Goal: Task Accomplishment & Management: Complete application form

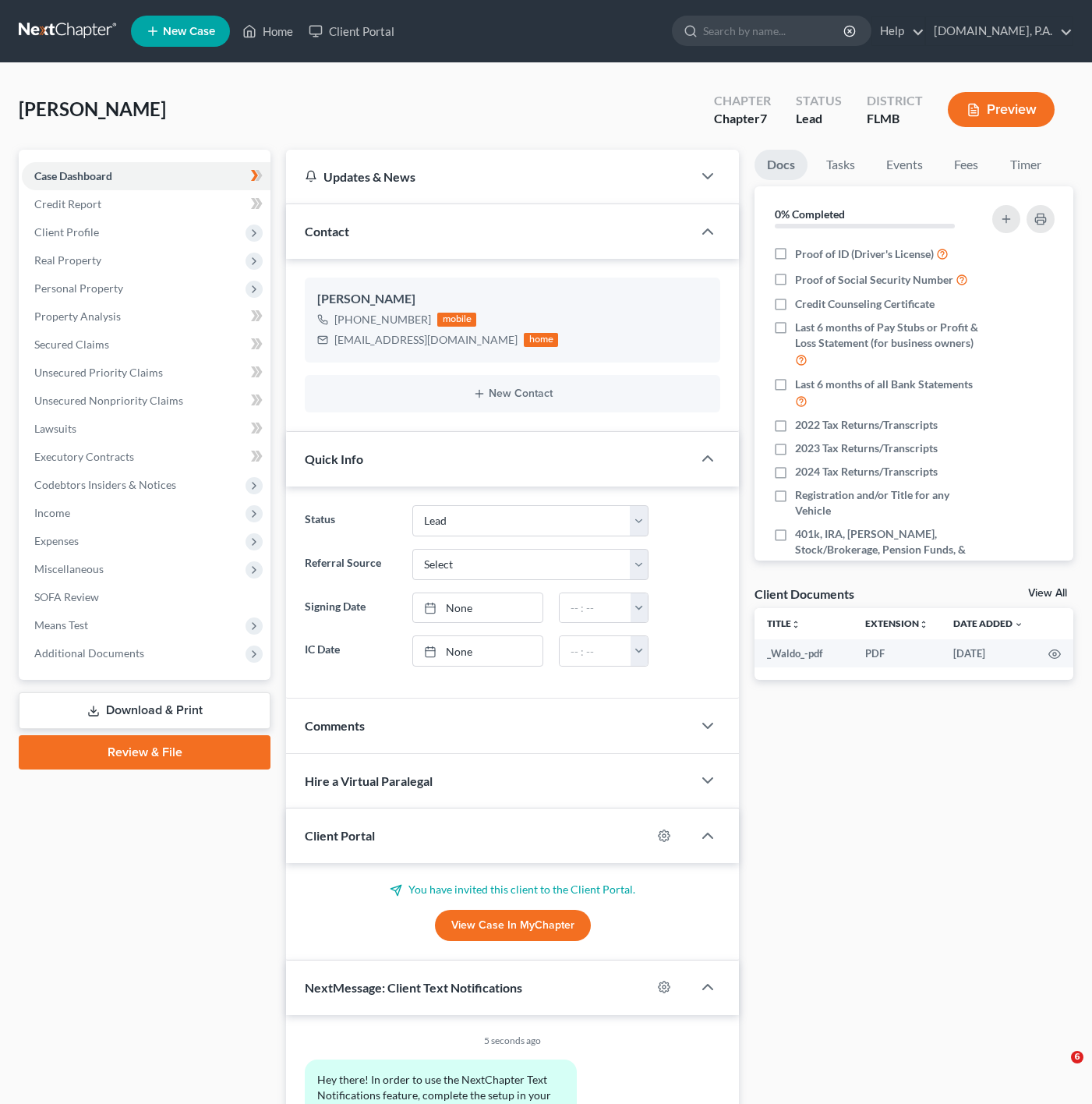
select select "4"
click at [261, 33] on link "Home" at bounding box center [268, 31] width 66 height 28
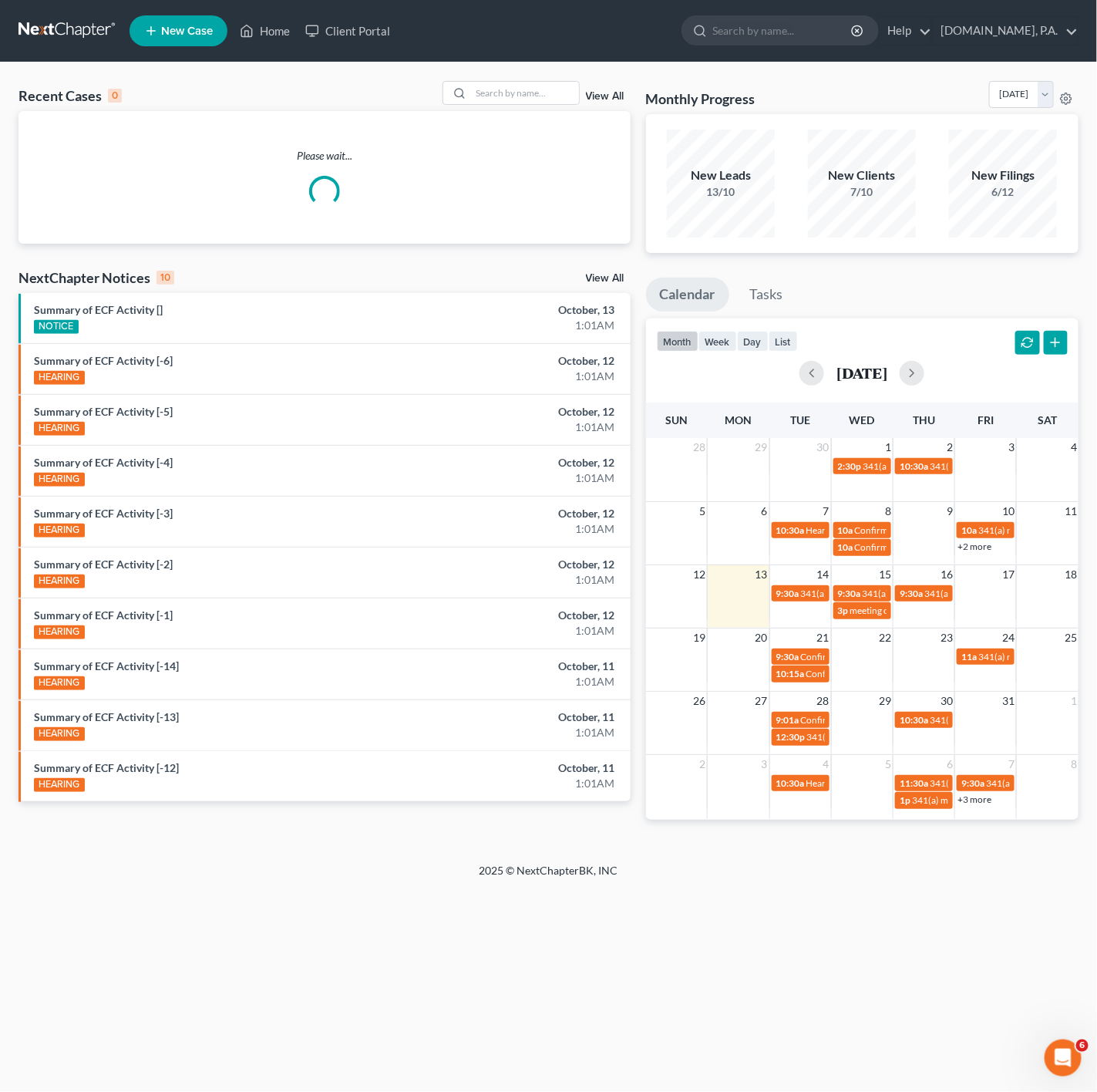
click at [606, 97] on link "View All" at bounding box center [605, 96] width 39 height 11
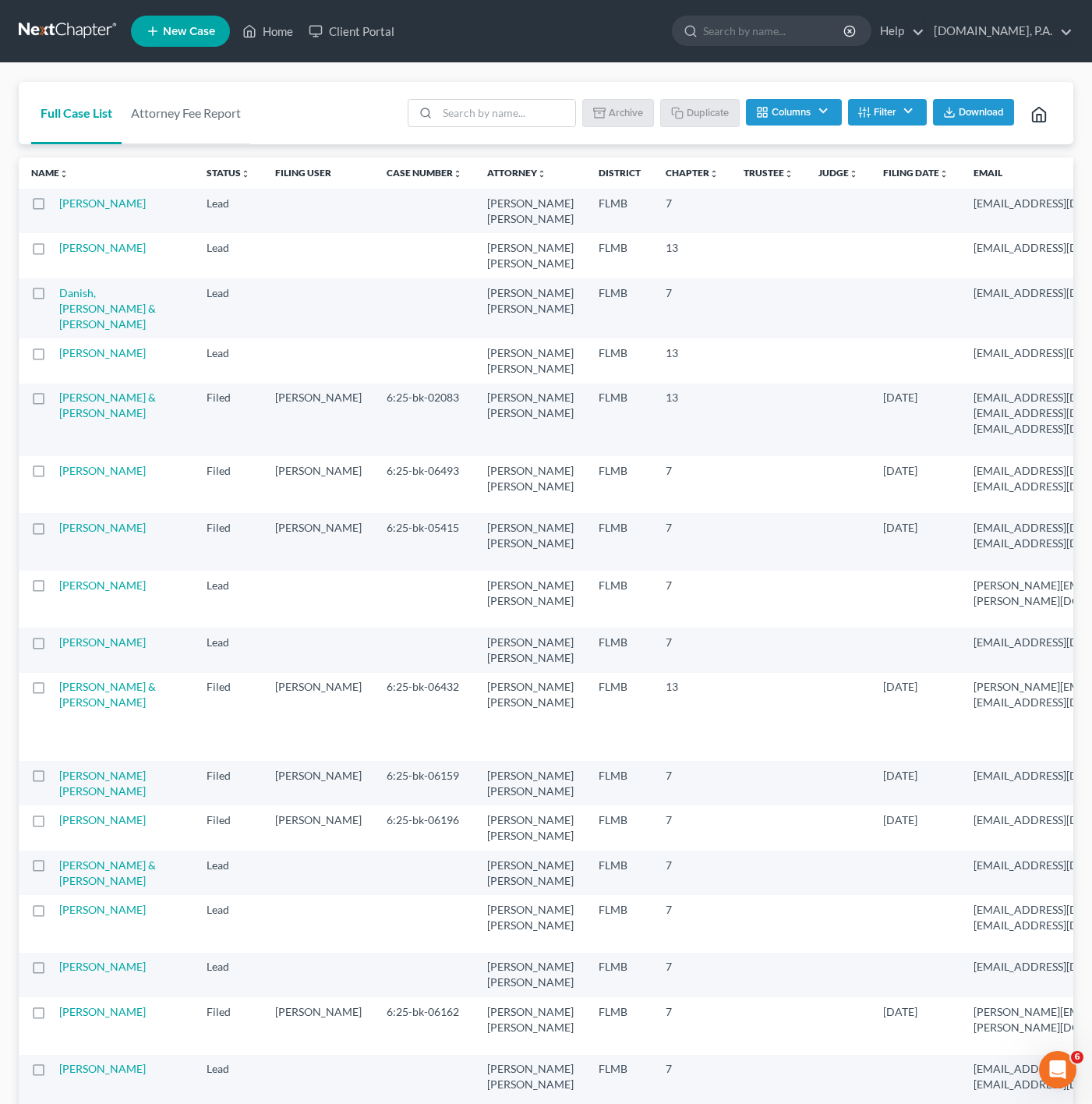
click at [529, 137] on div "Batch Download Archive Un-archive Duplicate Columns Attorney Case Number Area O…" at bounding box center [729, 113] width 663 height 62
click at [501, 115] on input "search" at bounding box center [506, 114] width 138 height 27
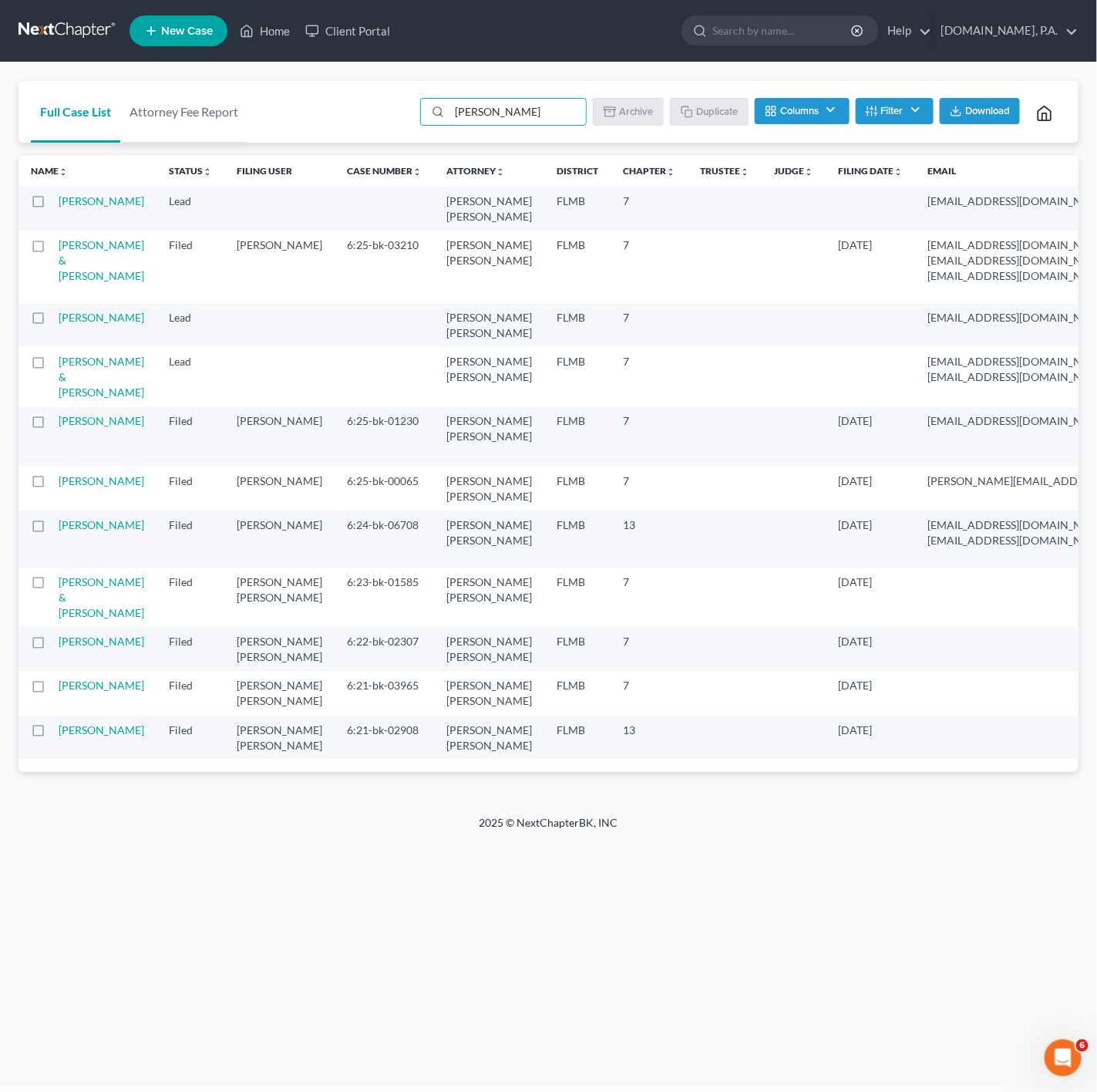
drag, startPoint x: 530, startPoint y: 120, endPoint x: 402, endPoint y: 103, distance: 129.1
click at [402, 103] on div "Full Case List Attorney Fee Report [PERSON_NAME] Download Archive Un-archive Du…" at bounding box center [548, 111] width 1060 height 62
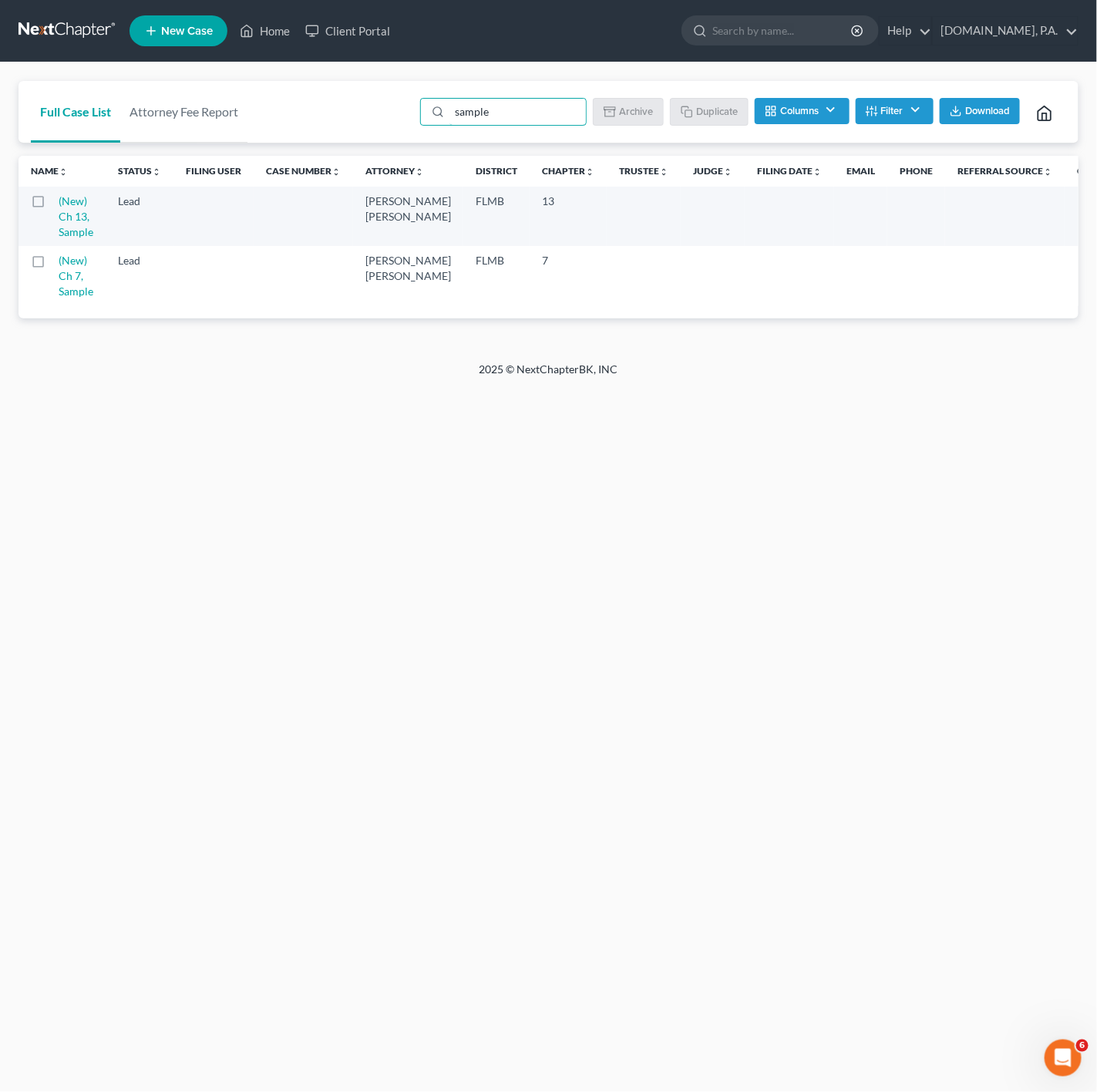
click at [53, 265] on label at bounding box center [53, 265] width 0 height 0
type input "sample"
click at [59, 258] on input "checkbox" at bounding box center [63, 257] width 10 height 10
click at [713, 114] on button "Duplicate" at bounding box center [710, 111] width 77 height 26
checkbox input "false"
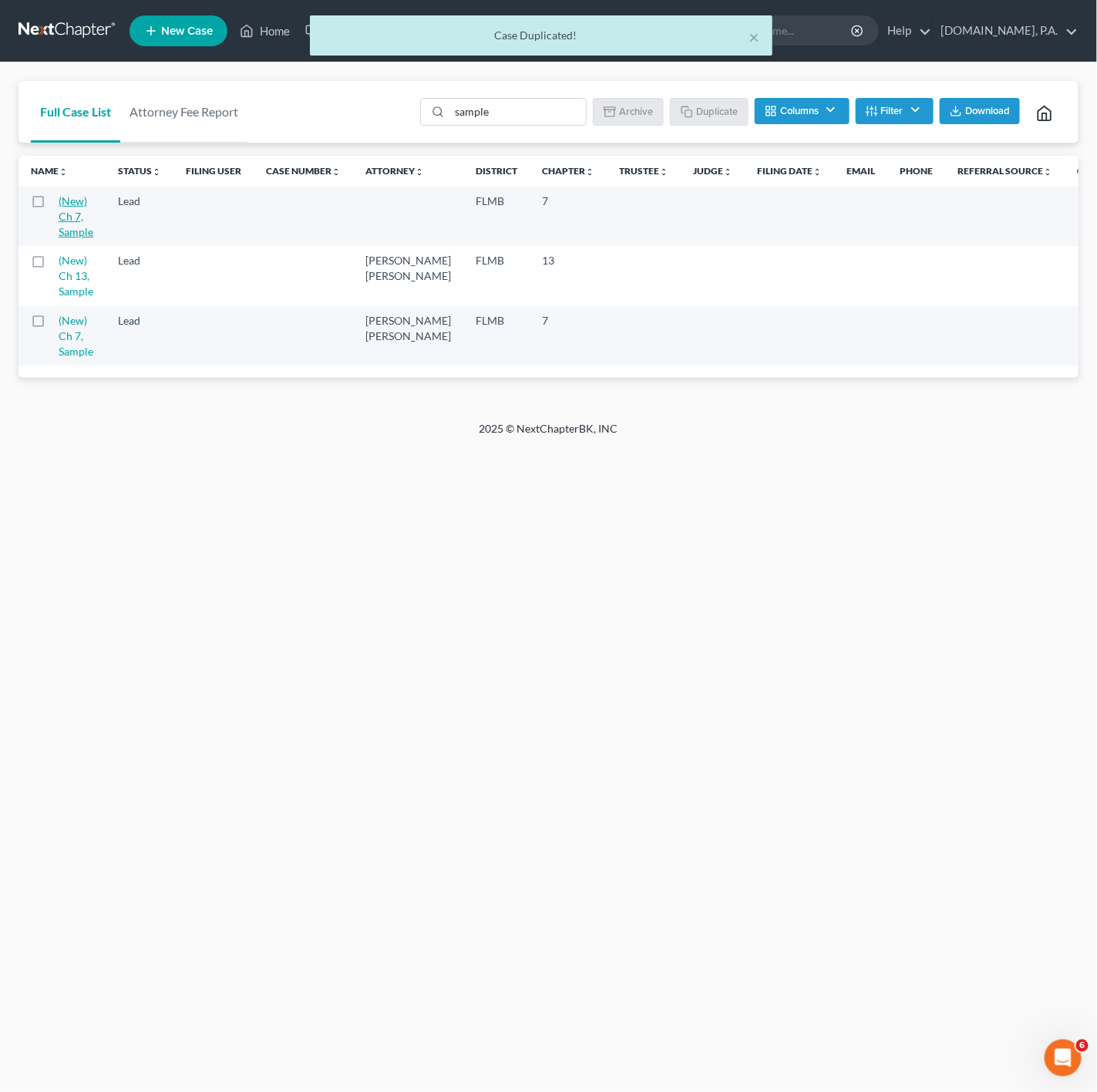
click at [59, 227] on link "(New) Ch 7, Sample" at bounding box center [76, 217] width 35 height 44
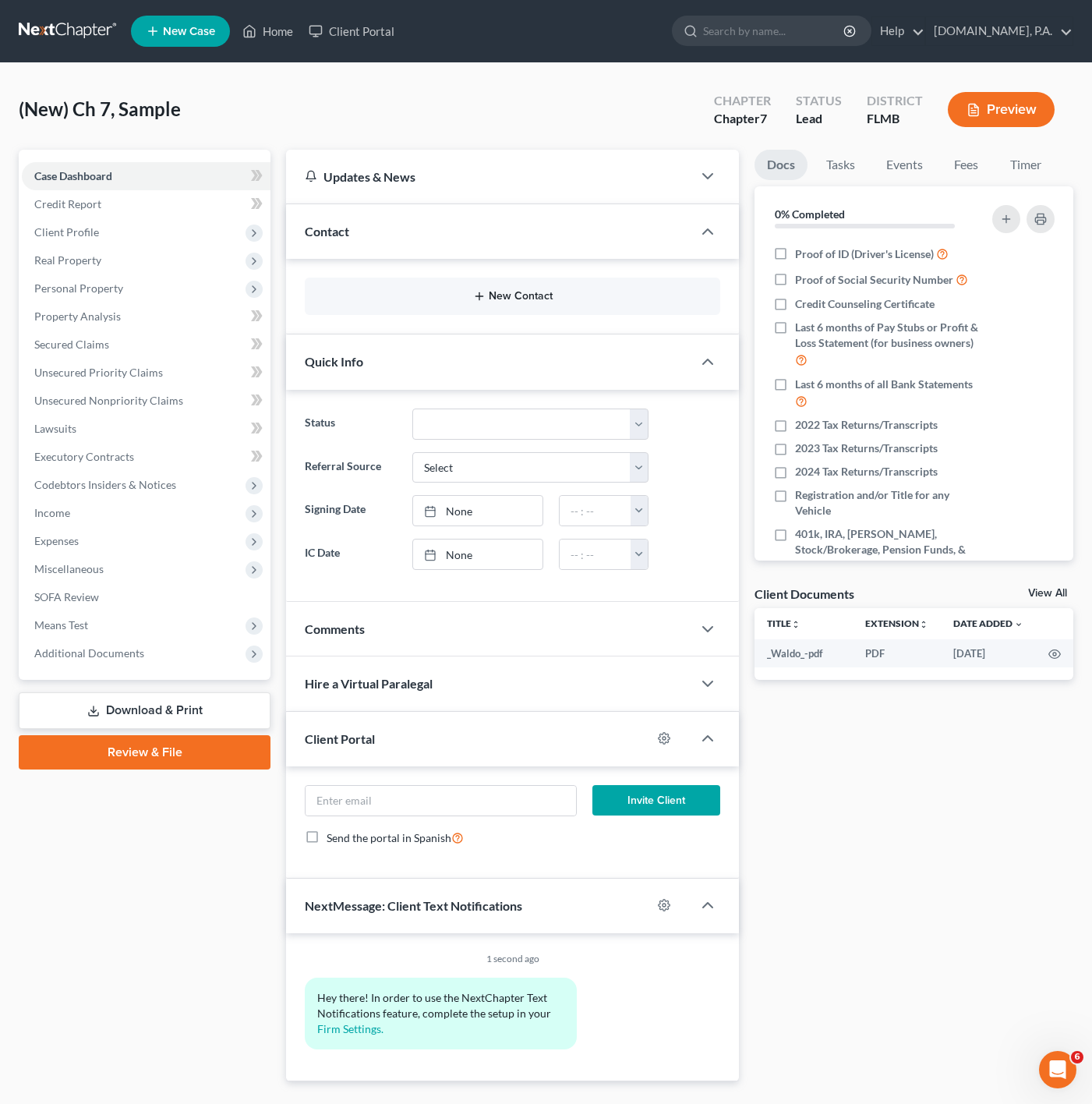
click at [536, 301] on button "New Contact" at bounding box center [512, 296] width 391 height 12
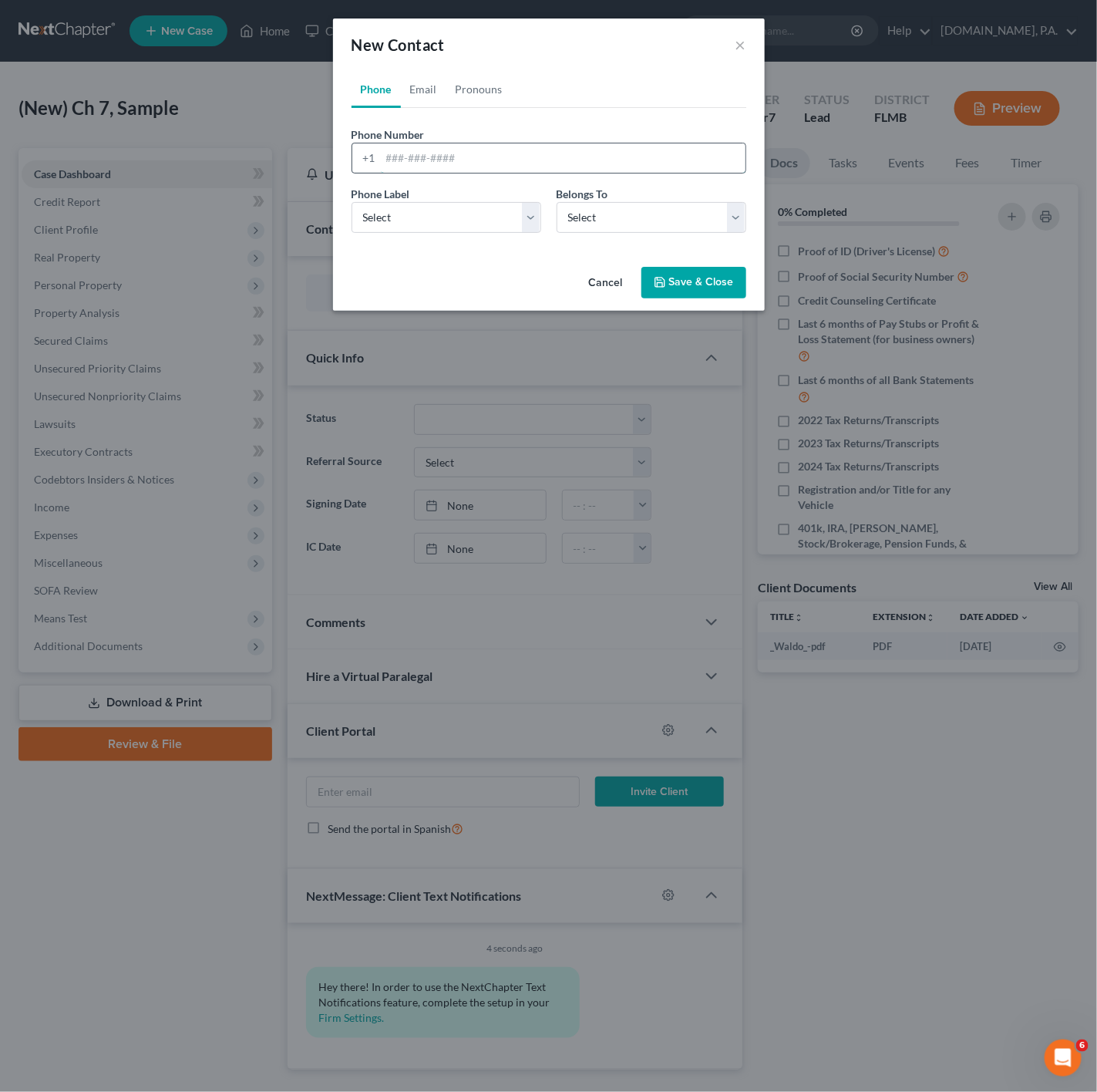
click at [435, 146] on input "tel" at bounding box center [563, 158] width 365 height 29
paste input "3218778770"
type input "3218778770"
click at [475, 207] on select "Select Mobile Home Work Other" at bounding box center [446, 217] width 189 height 31
select select "0"
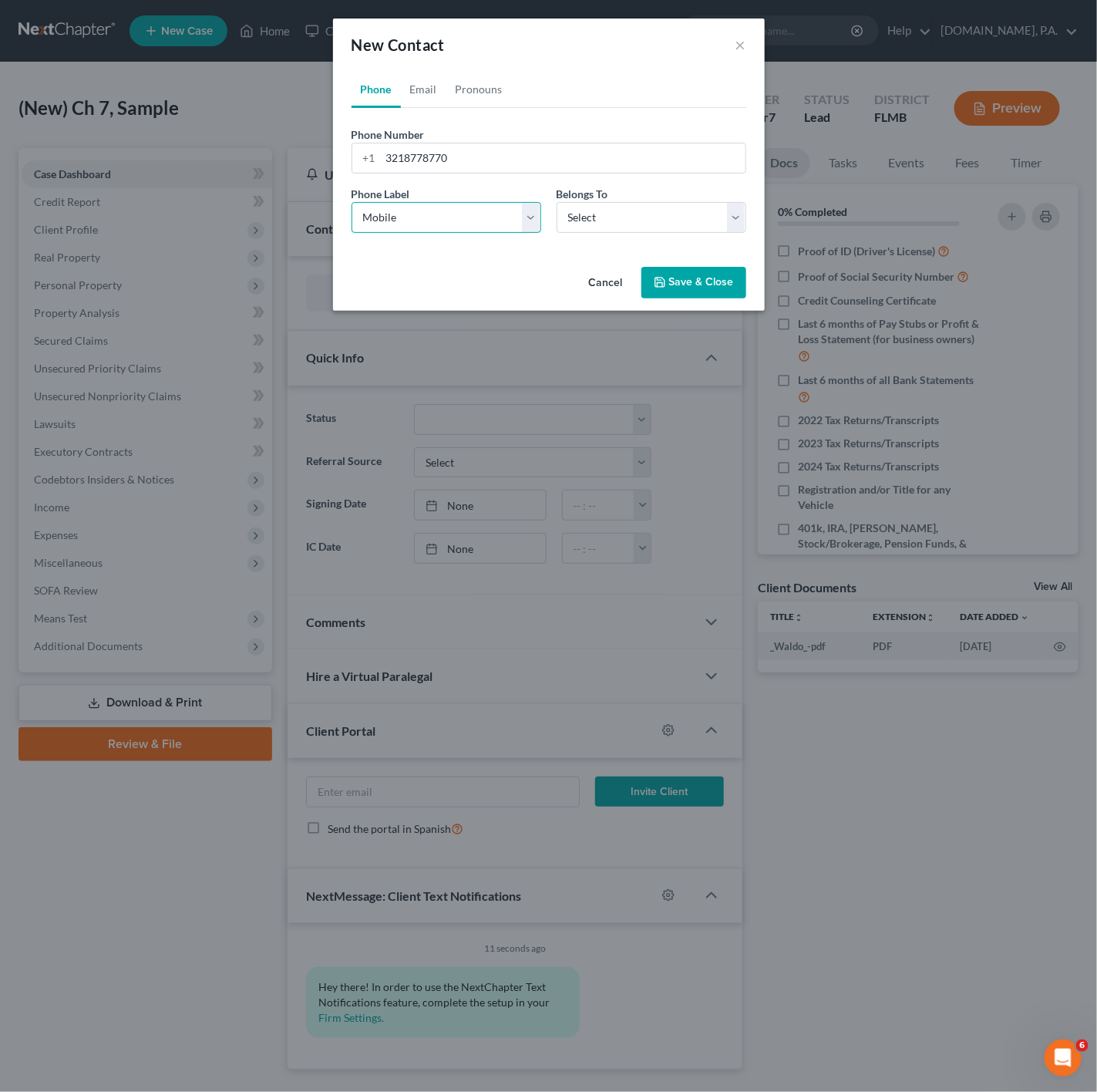
click at [352, 202] on select "Select Mobile Home Work Other" at bounding box center [446, 217] width 189 height 31
click at [673, 218] on select "Select Client Other" at bounding box center [652, 217] width 189 height 31
select select "0"
click at [557, 202] on select "Select Client Other" at bounding box center [652, 217] width 189 height 31
select select "0"
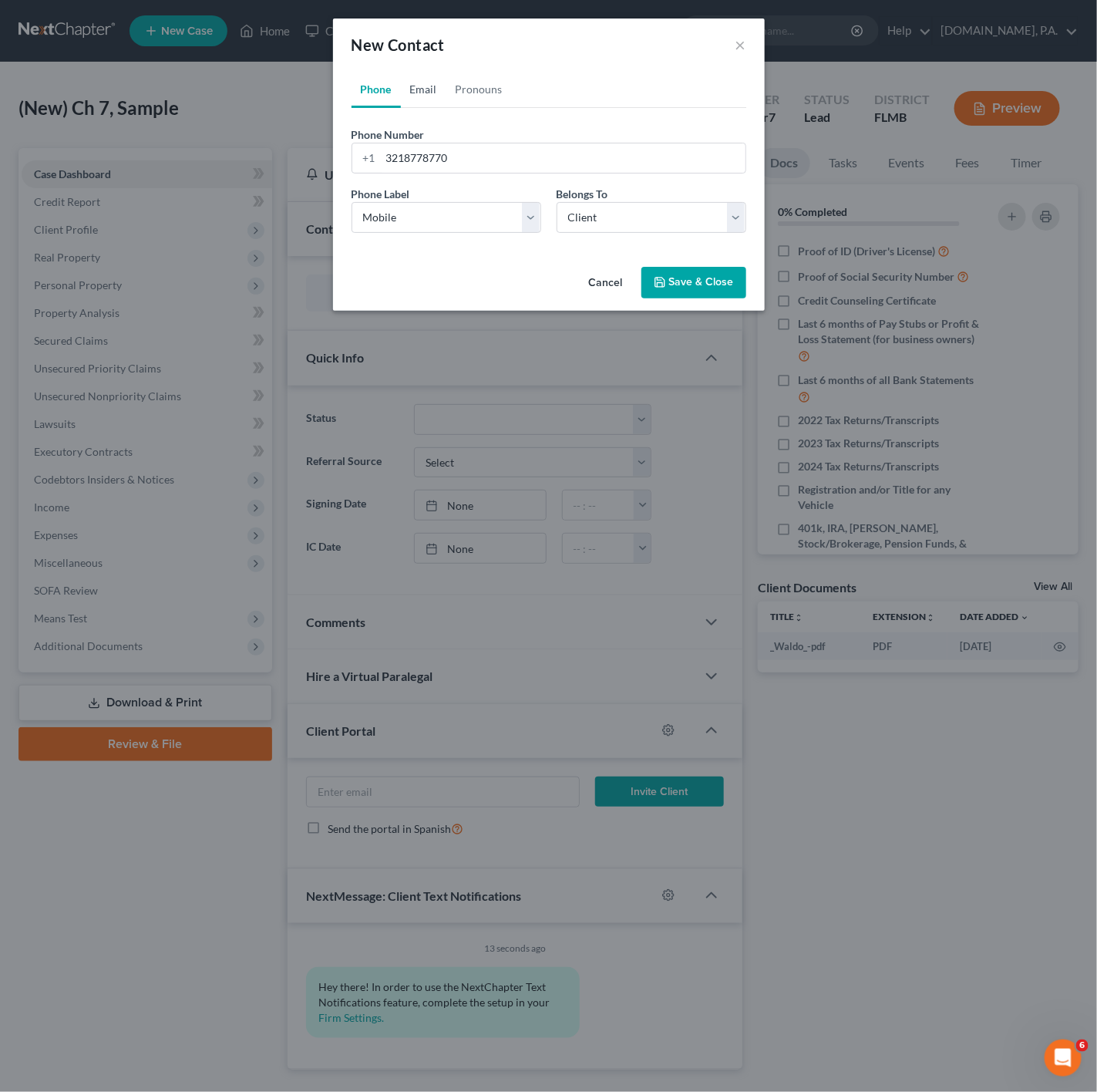
click at [424, 89] on link "Email" at bounding box center [424, 89] width 46 height 37
click at [497, 139] on div "Email Address" at bounding box center [549, 150] width 395 height 47
click at [481, 165] on input "email" at bounding box center [563, 158] width 365 height 29
paste input "[EMAIL_ADDRESS][DOMAIN_NAME]"
type input "[EMAIL_ADDRESS][DOMAIN_NAME]"
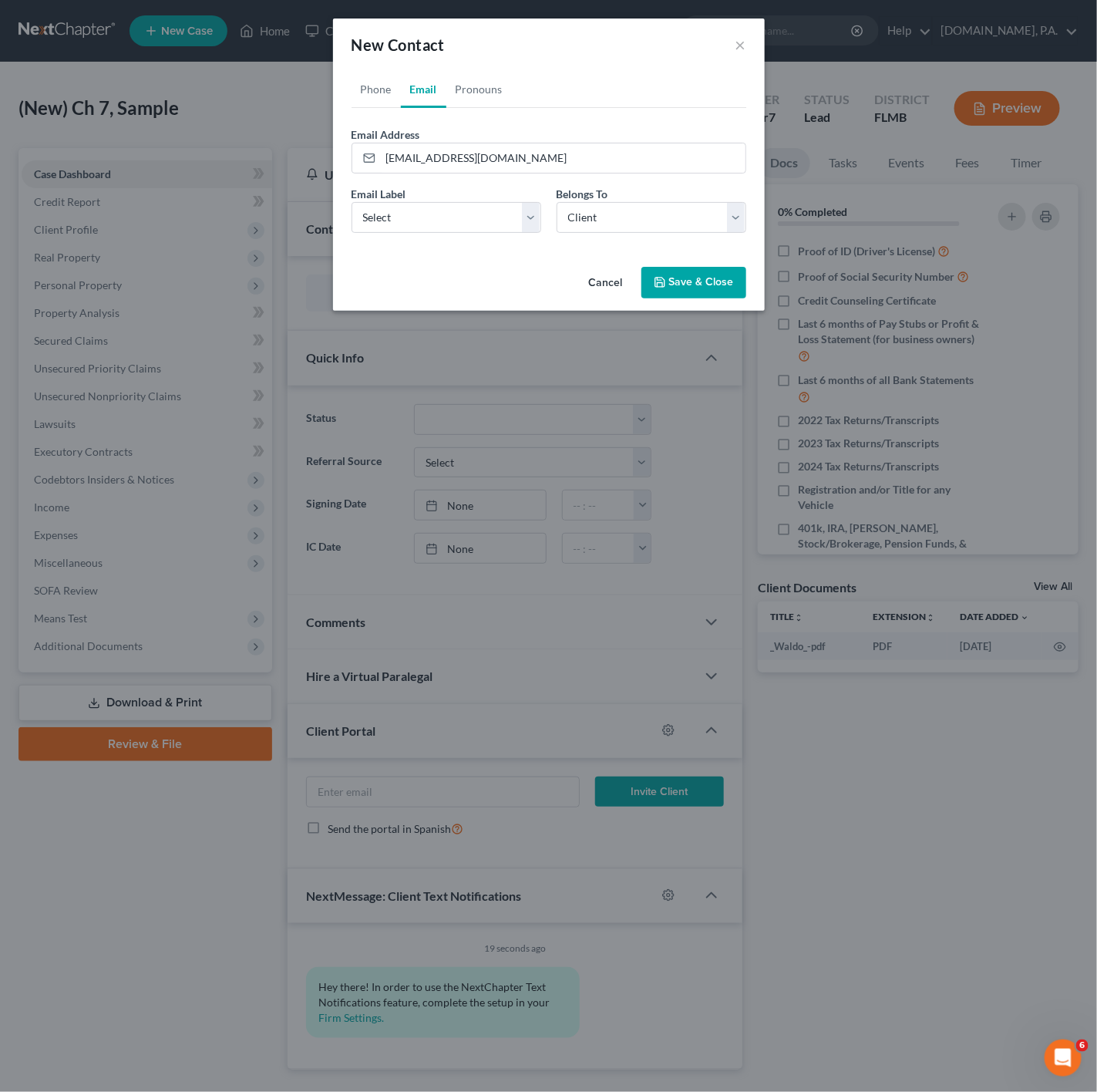
click at [466, 196] on div "Email Label Select Home Work Other" at bounding box center [446, 210] width 205 height 47
click at [468, 211] on select "Select Home Work Other" at bounding box center [446, 217] width 189 height 31
select select "0"
click at [352, 202] on select "Select Home Work Other" at bounding box center [446, 217] width 189 height 31
click at [378, 93] on link "Phone" at bounding box center [376, 89] width 49 height 37
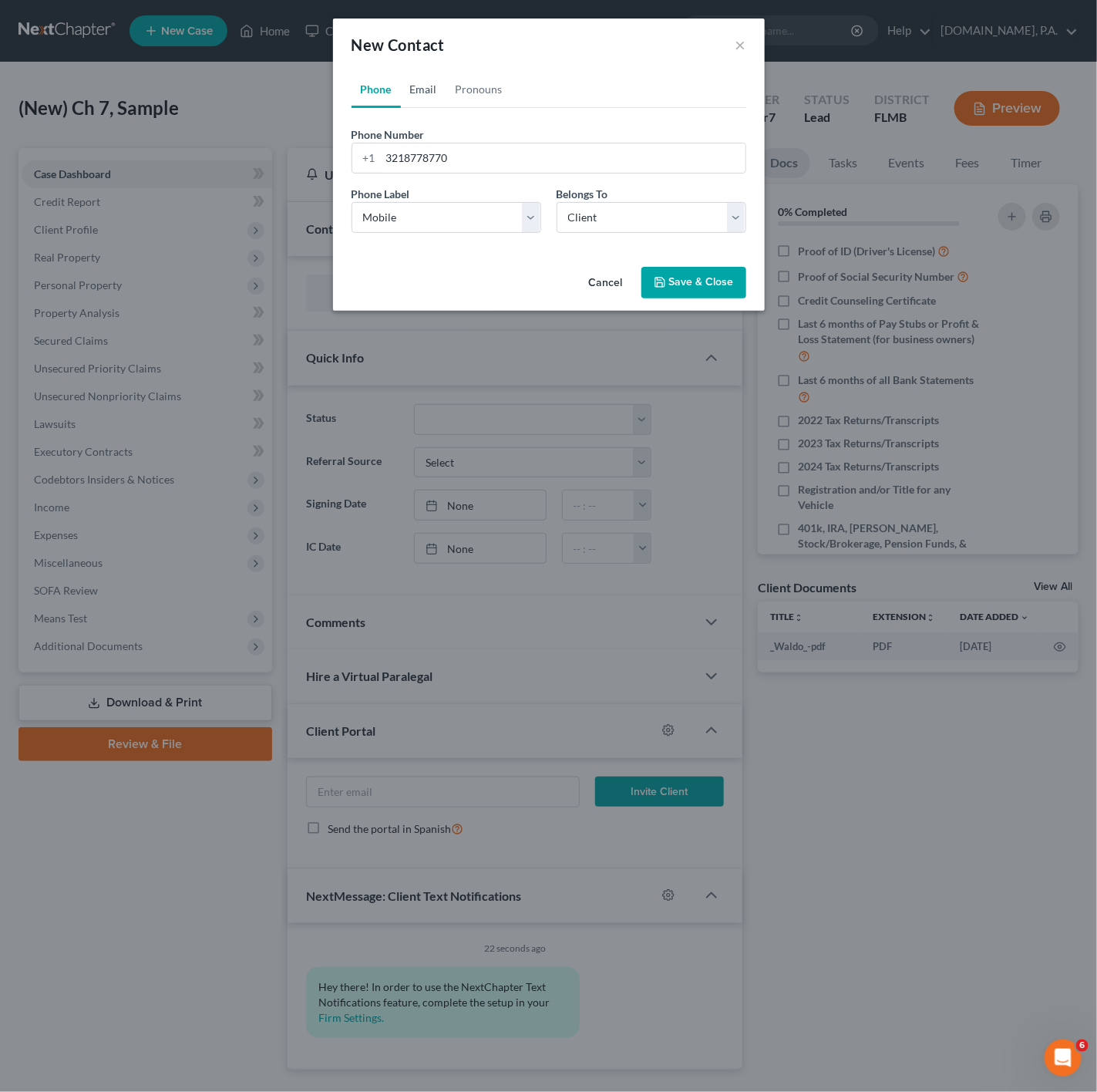
click at [419, 93] on link "Email" at bounding box center [424, 89] width 46 height 37
click at [474, 97] on link "Pronouns" at bounding box center [479, 89] width 66 height 37
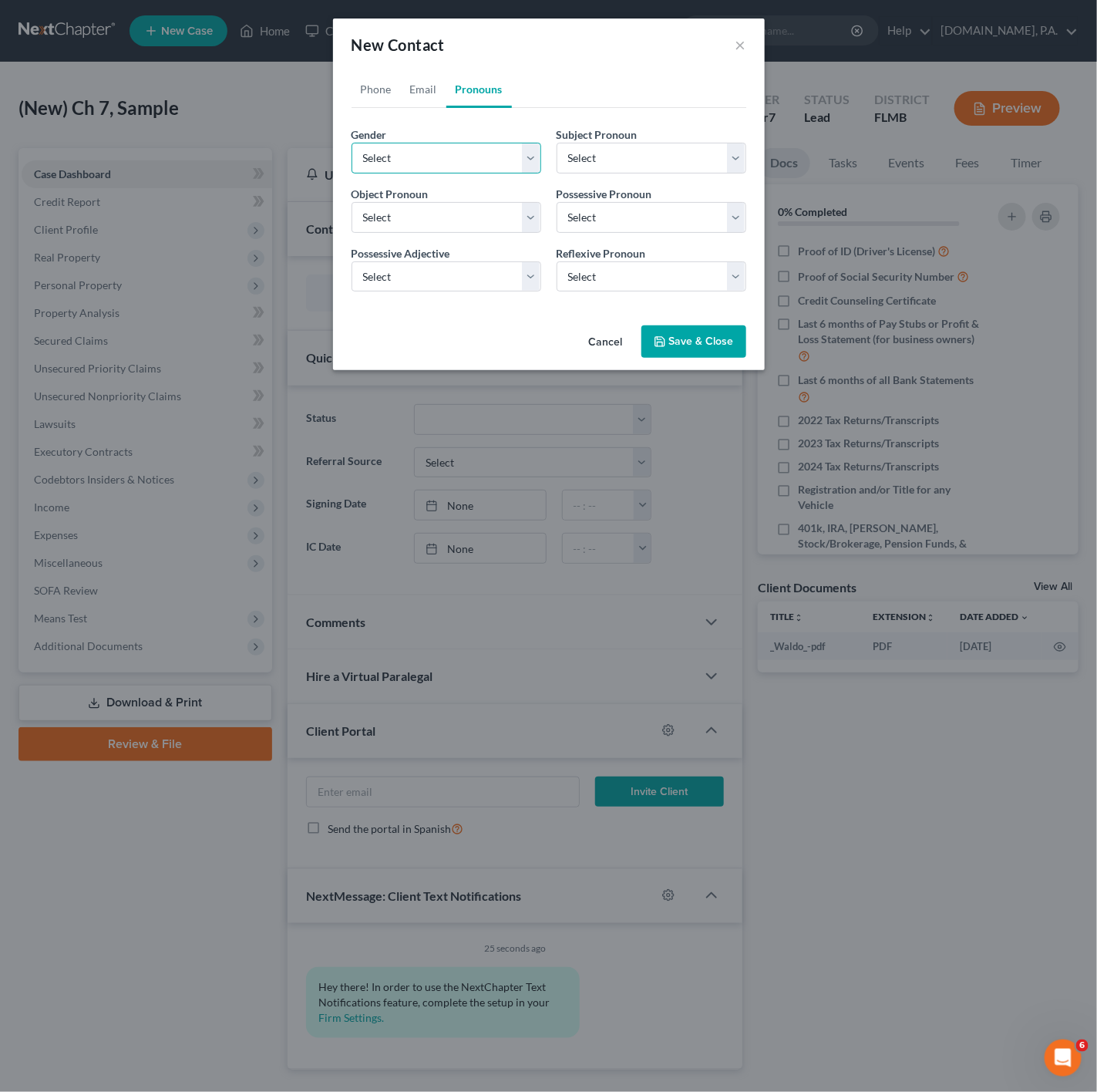
click at [495, 148] on select "Select [DEMOGRAPHIC_DATA] [DEMOGRAPHIC_DATA] [DEMOGRAPHIC_DATA] More Than One P…" at bounding box center [446, 158] width 189 height 31
select select "1"
click at [352, 143] on select "Select [DEMOGRAPHIC_DATA] [DEMOGRAPHIC_DATA] [DEMOGRAPHIC_DATA] More Than One P…" at bounding box center [446, 158] width 189 height 31
select select "1"
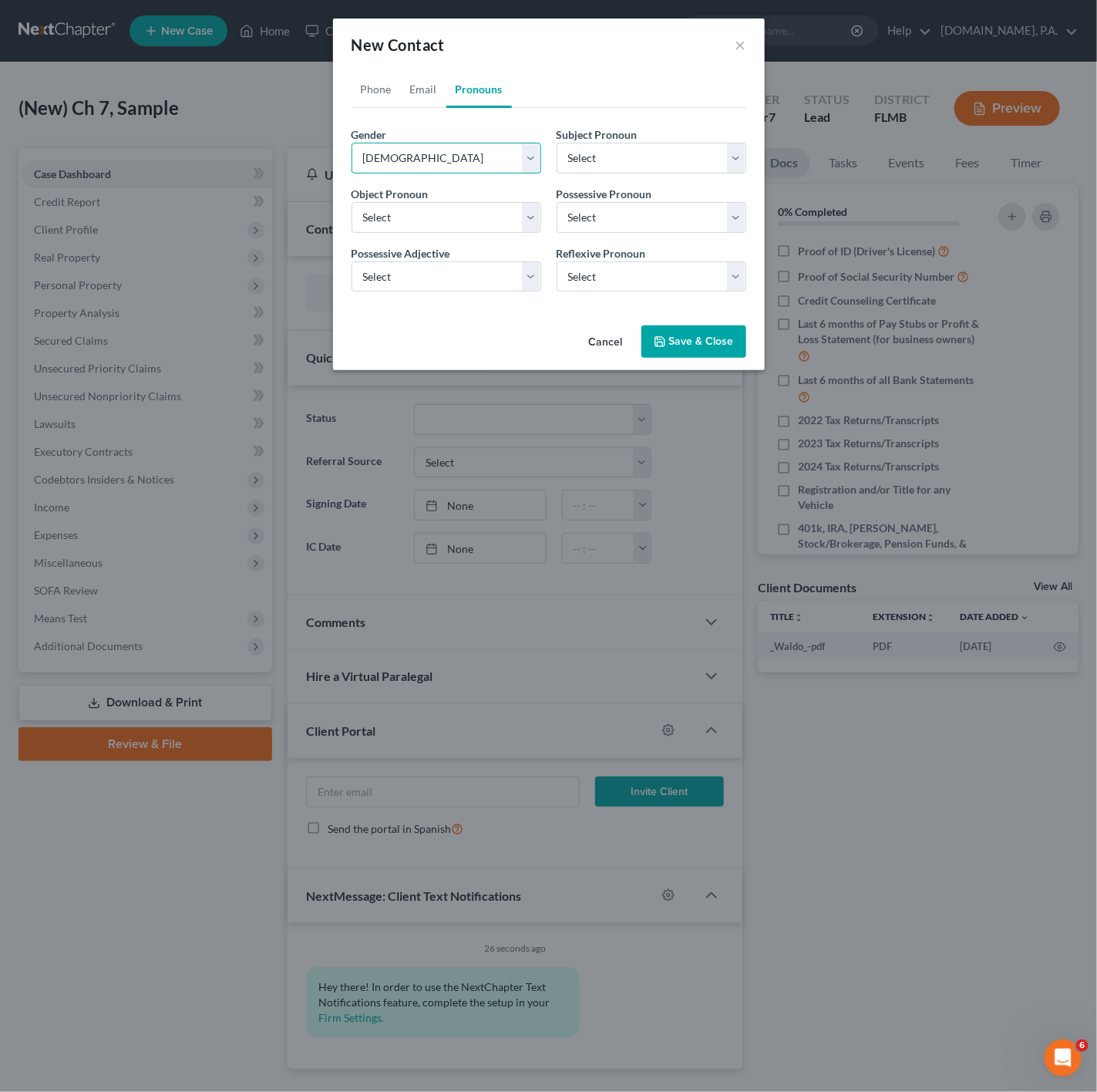
select select "1"
click at [695, 346] on button "Save & Close" at bounding box center [695, 341] width 105 height 32
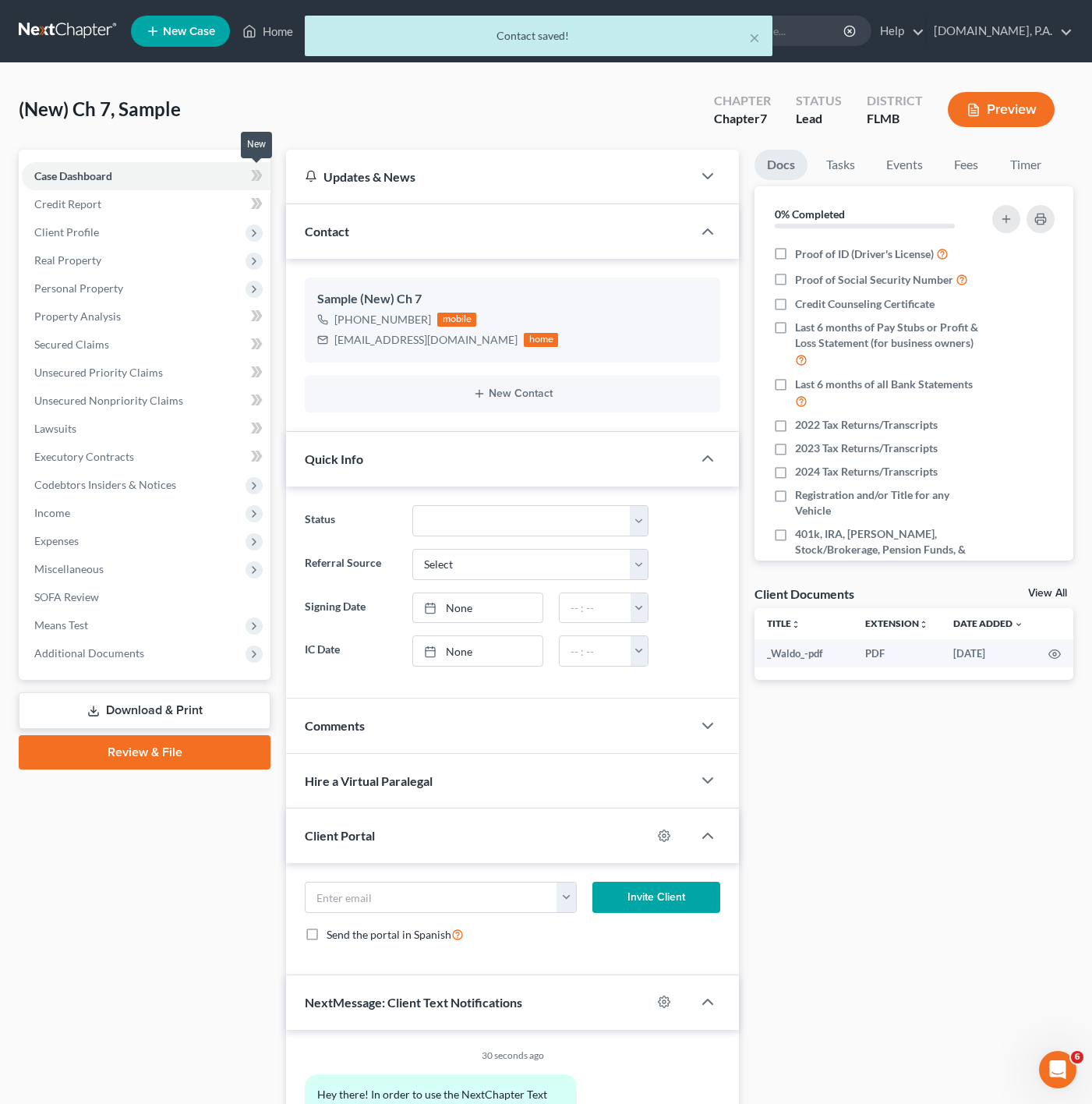
click at [253, 178] on icon at bounding box center [256, 176] width 12 height 20
click at [192, 236] on span "Client Profile" at bounding box center [146, 232] width 249 height 28
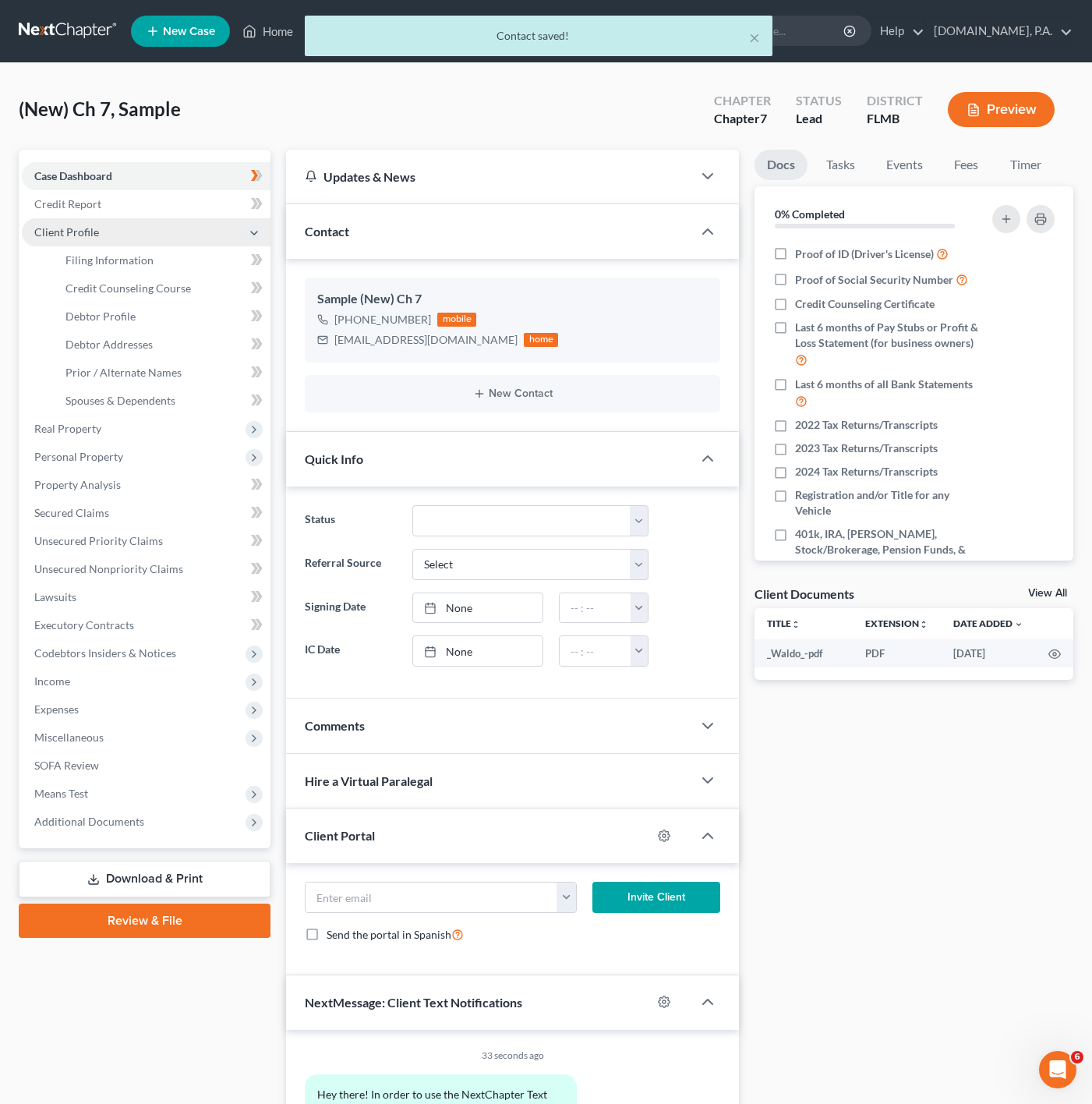
click at [185, 244] on span "Client Profile" at bounding box center [146, 232] width 249 height 28
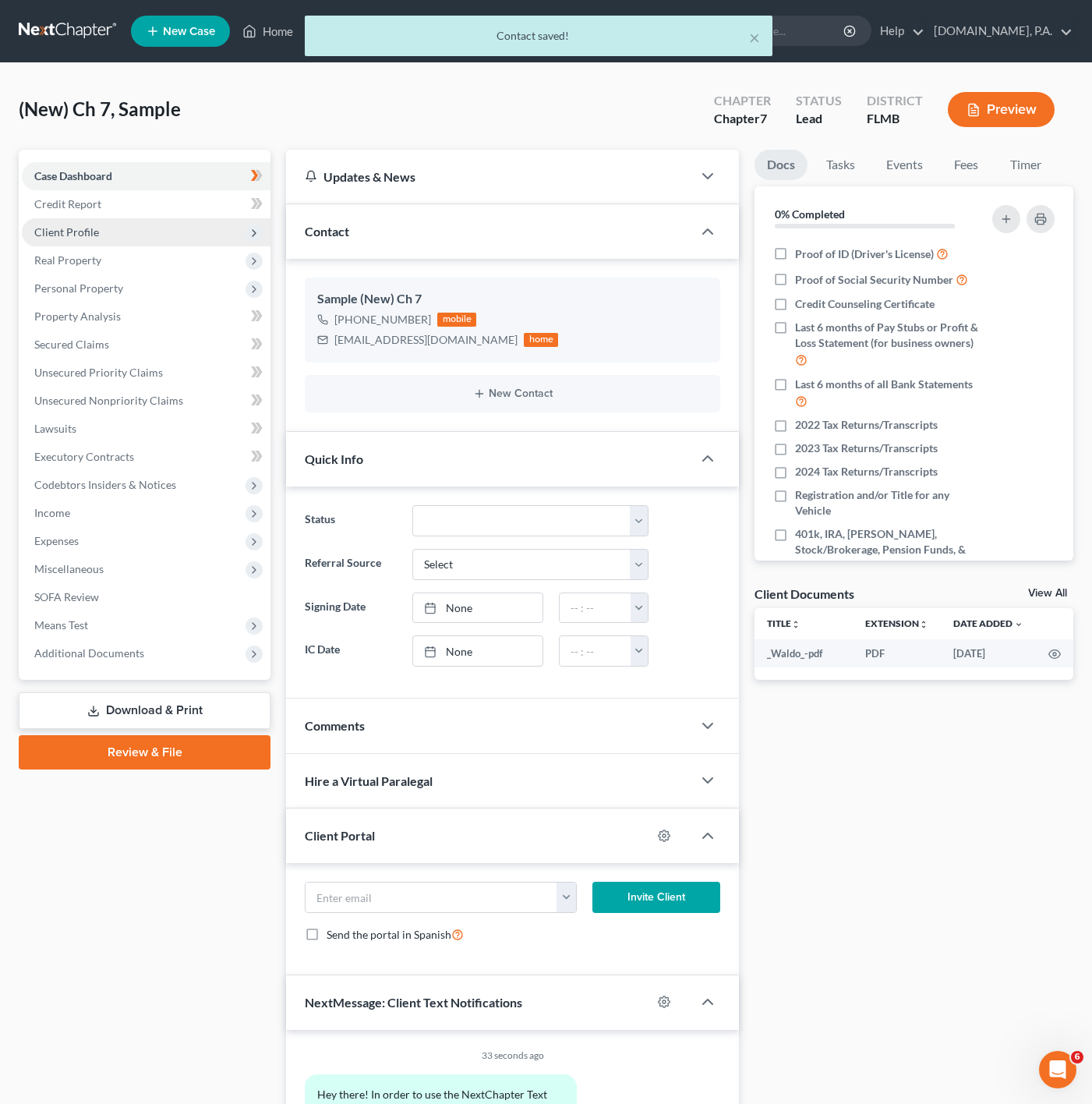
click at [191, 239] on span "Client Profile" at bounding box center [146, 232] width 249 height 28
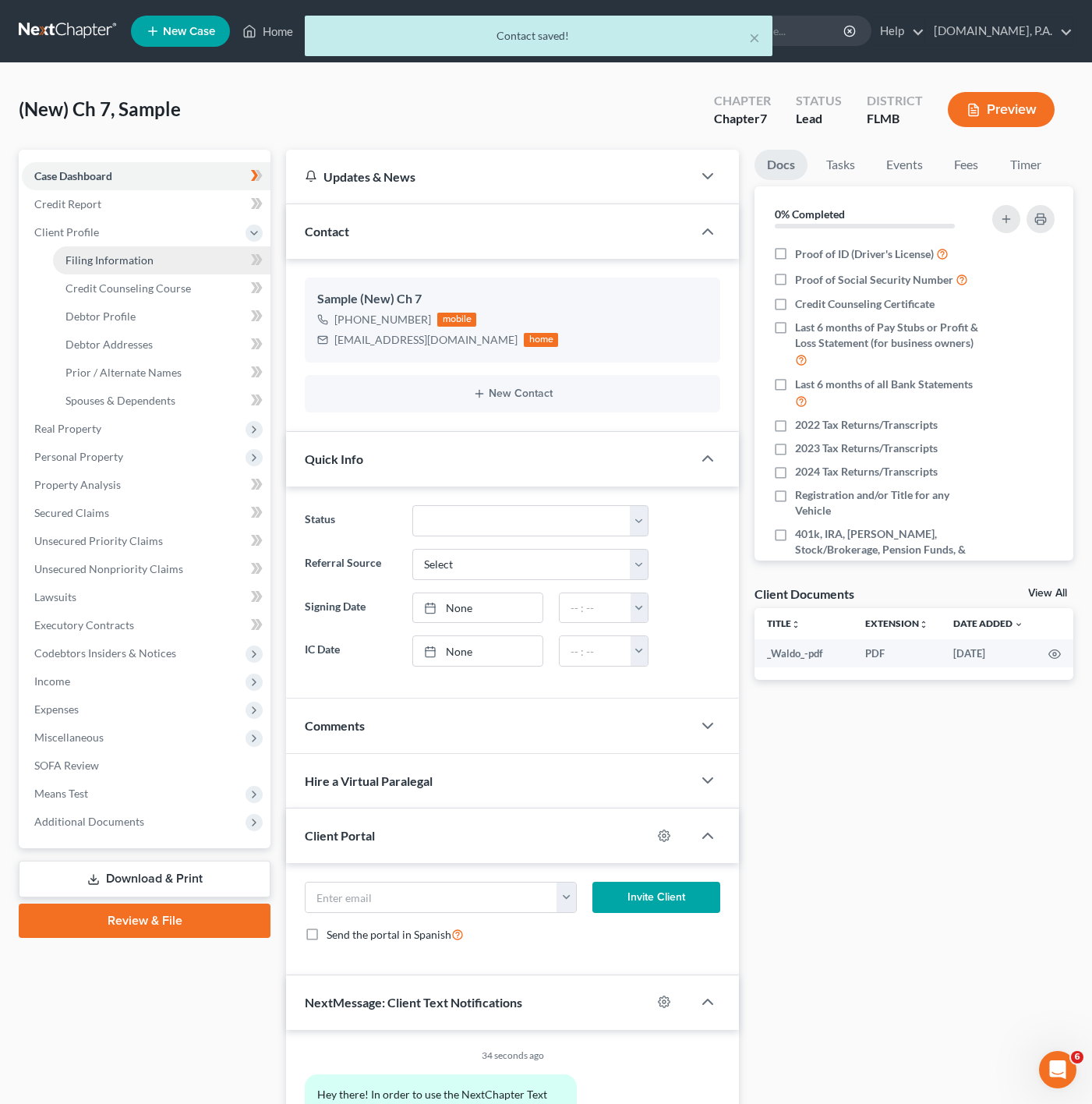
click at [204, 267] on link "Filing Information" at bounding box center [161, 261] width 217 height 28
select select "1"
select select "0"
select select "15"
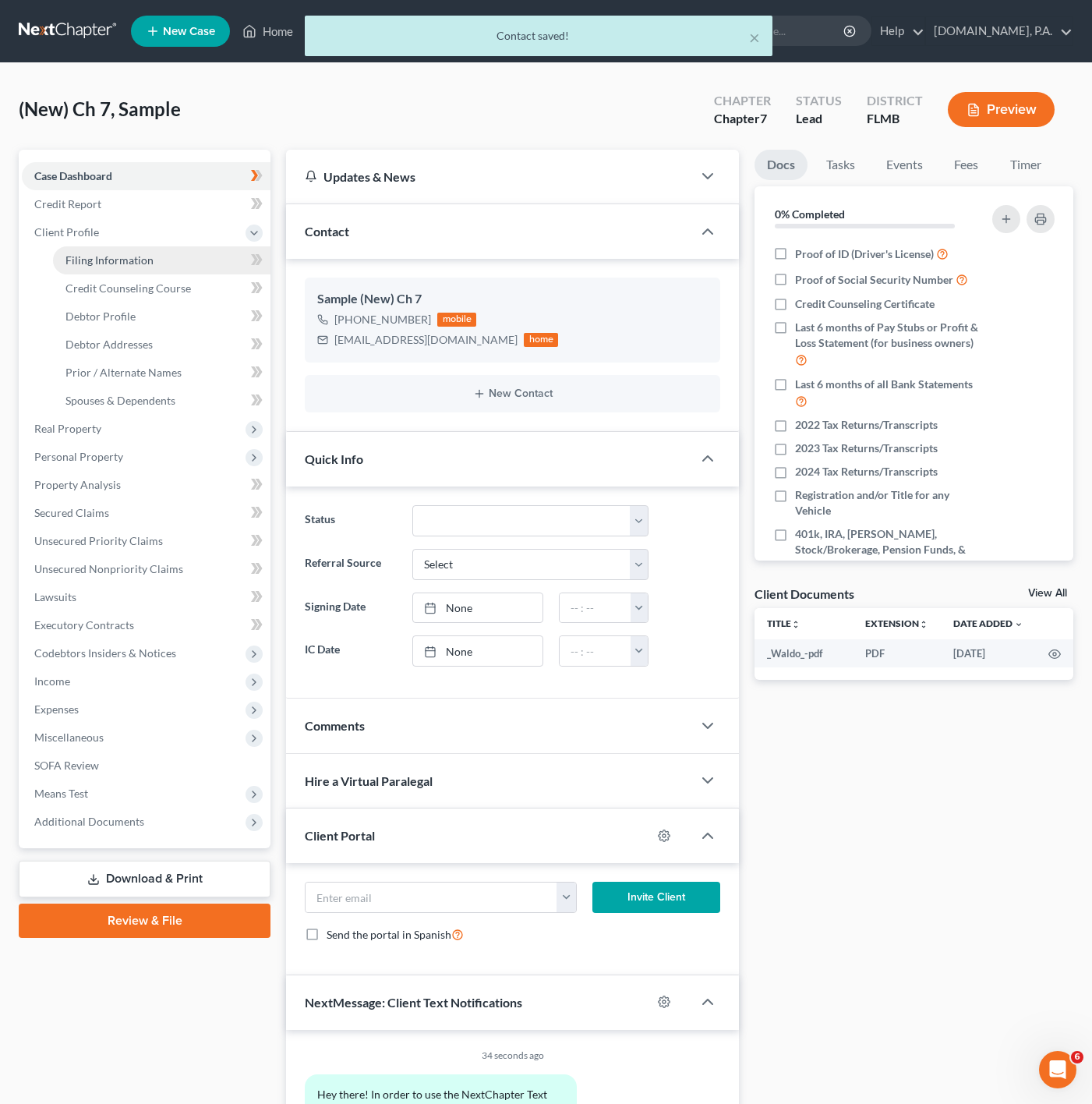
select select "0"
select select "9"
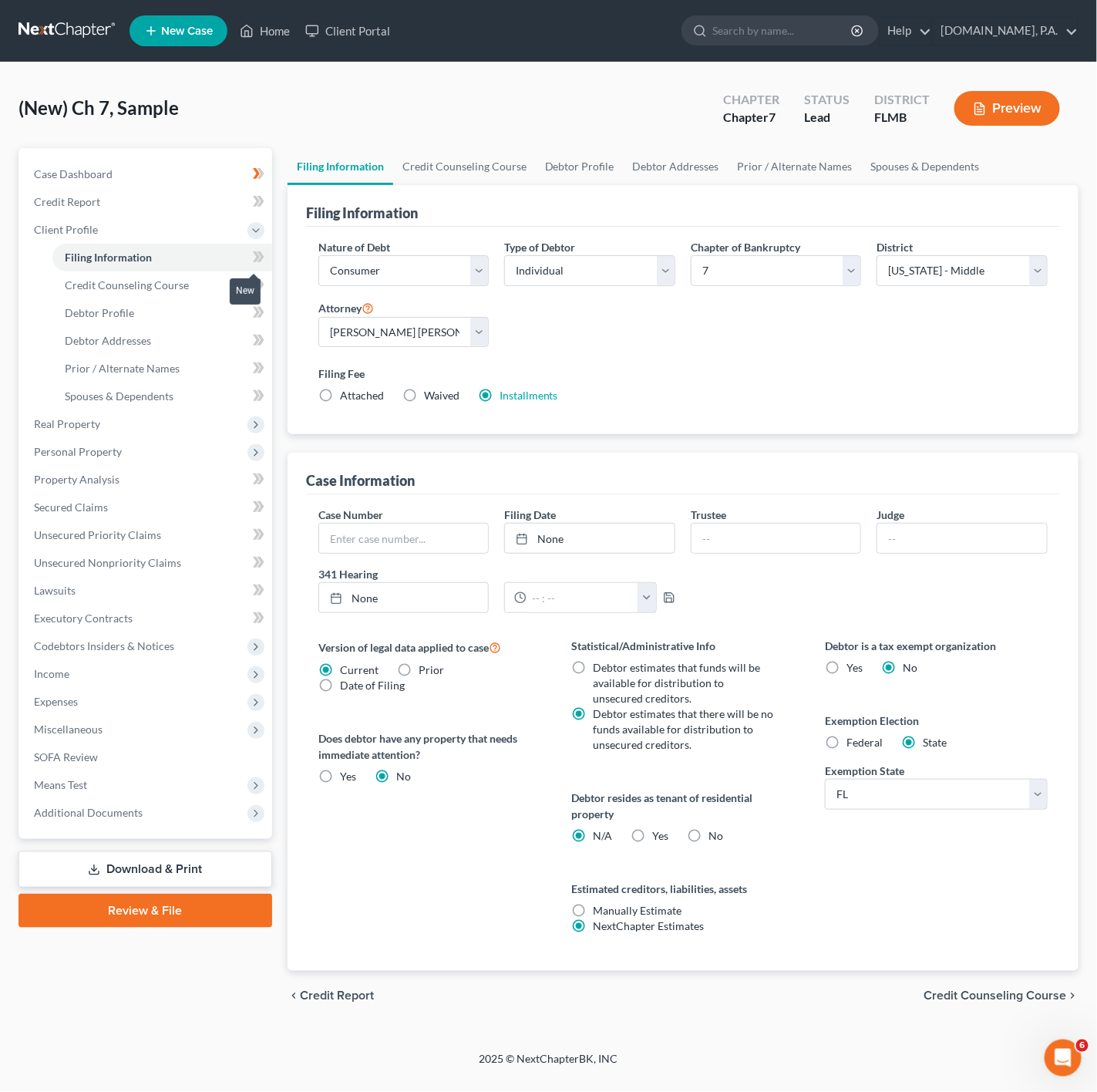
click at [254, 264] on icon at bounding box center [258, 257] width 11 height 19
click at [709, 833] on label "No" at bounding box center [716, 837] width 15 height 16
click at [716, 833] on input "No" at bounding box center [720, 833] width 10 height 10
radio input "true"
radio input "false"
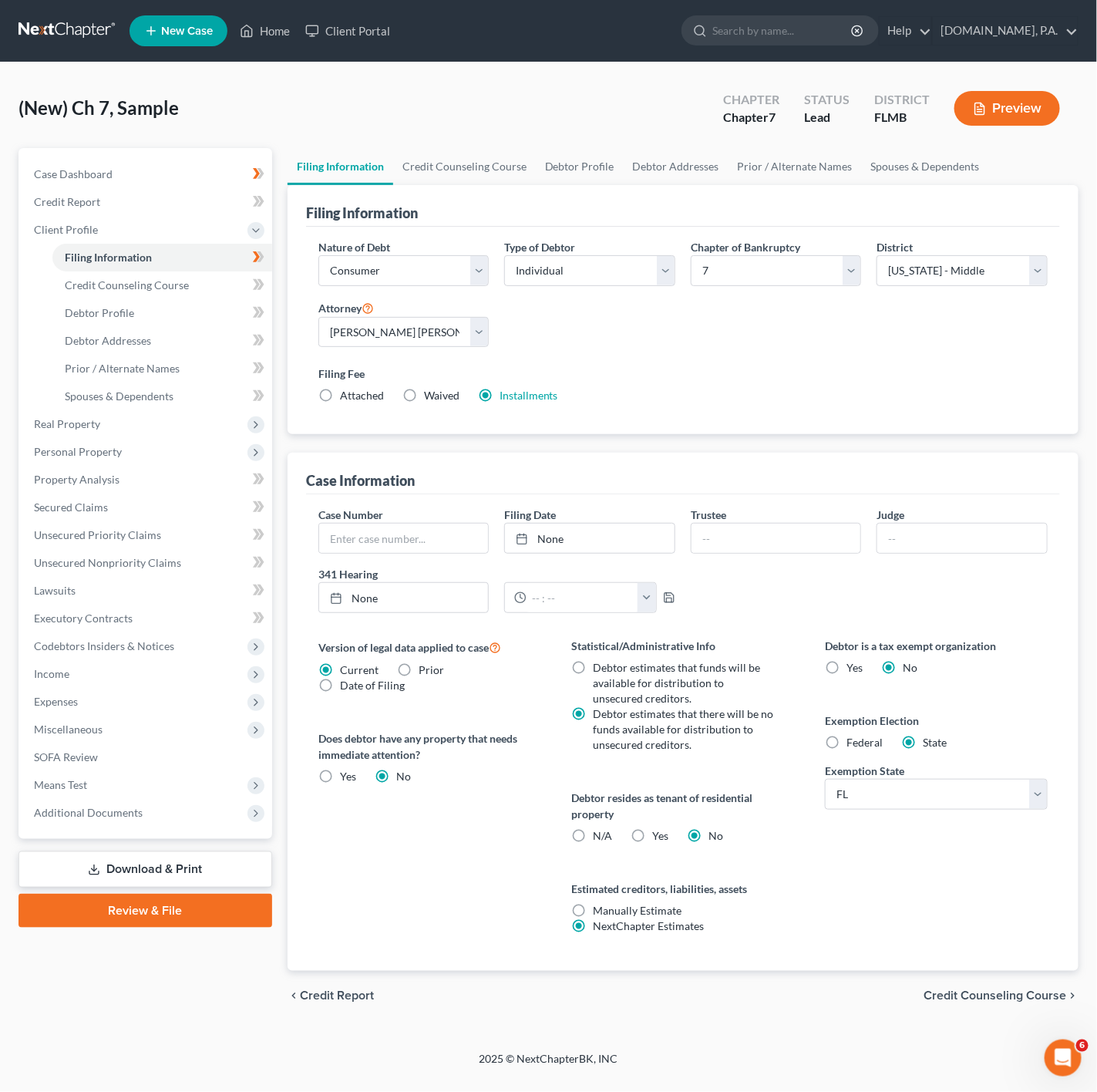
click at [653, 838] on label "Yes Yes" at bounding box center [661, 837] width 16 height 16
click at [659, 838] on input "Yes Yes" at bounding box center [664, 833] width 10 height 10
radio input "true"
radio input "false"
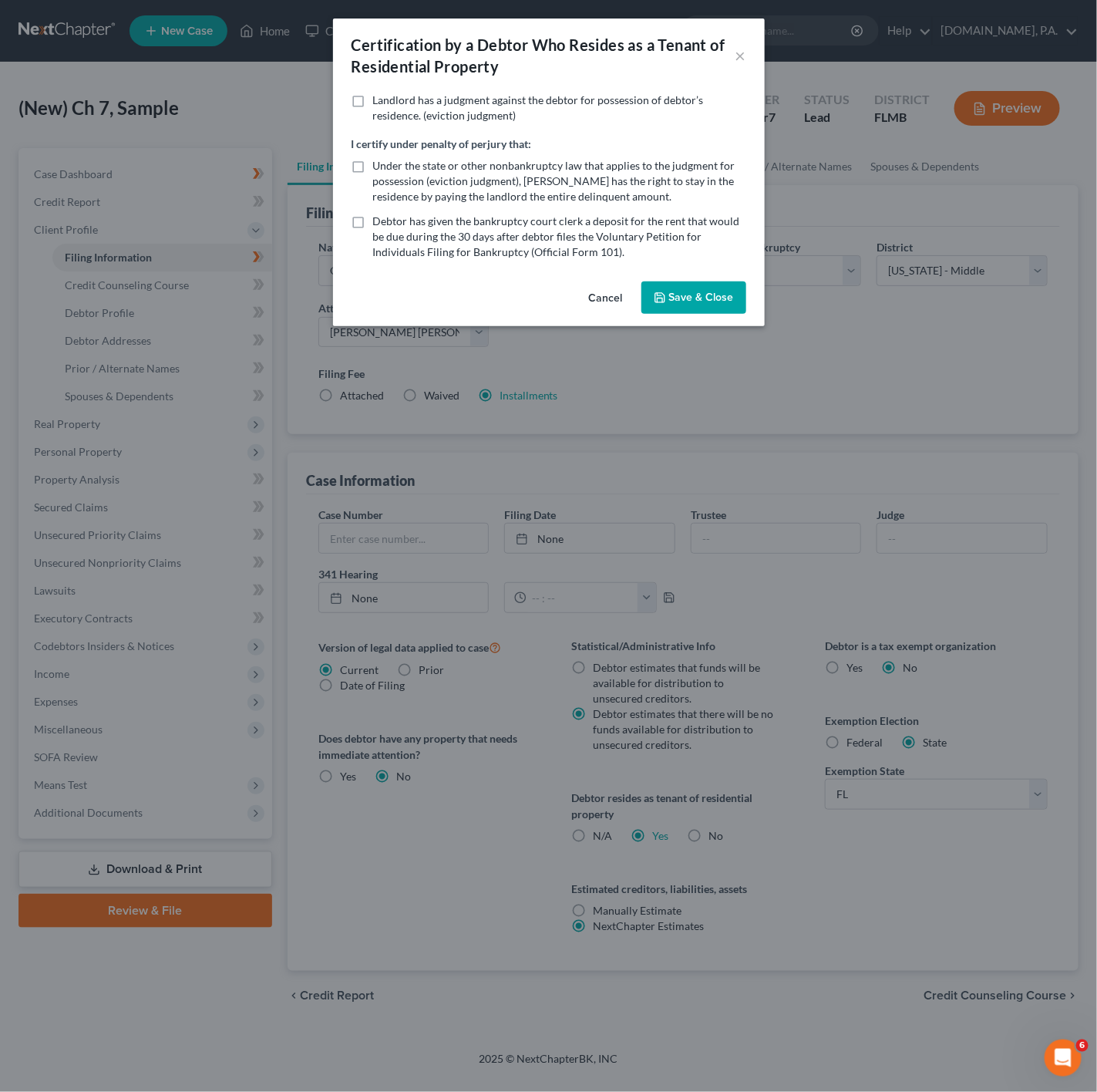
click at [689, 298] on button "Save & Close" at bounding box center [695, 297] width 105 height 32
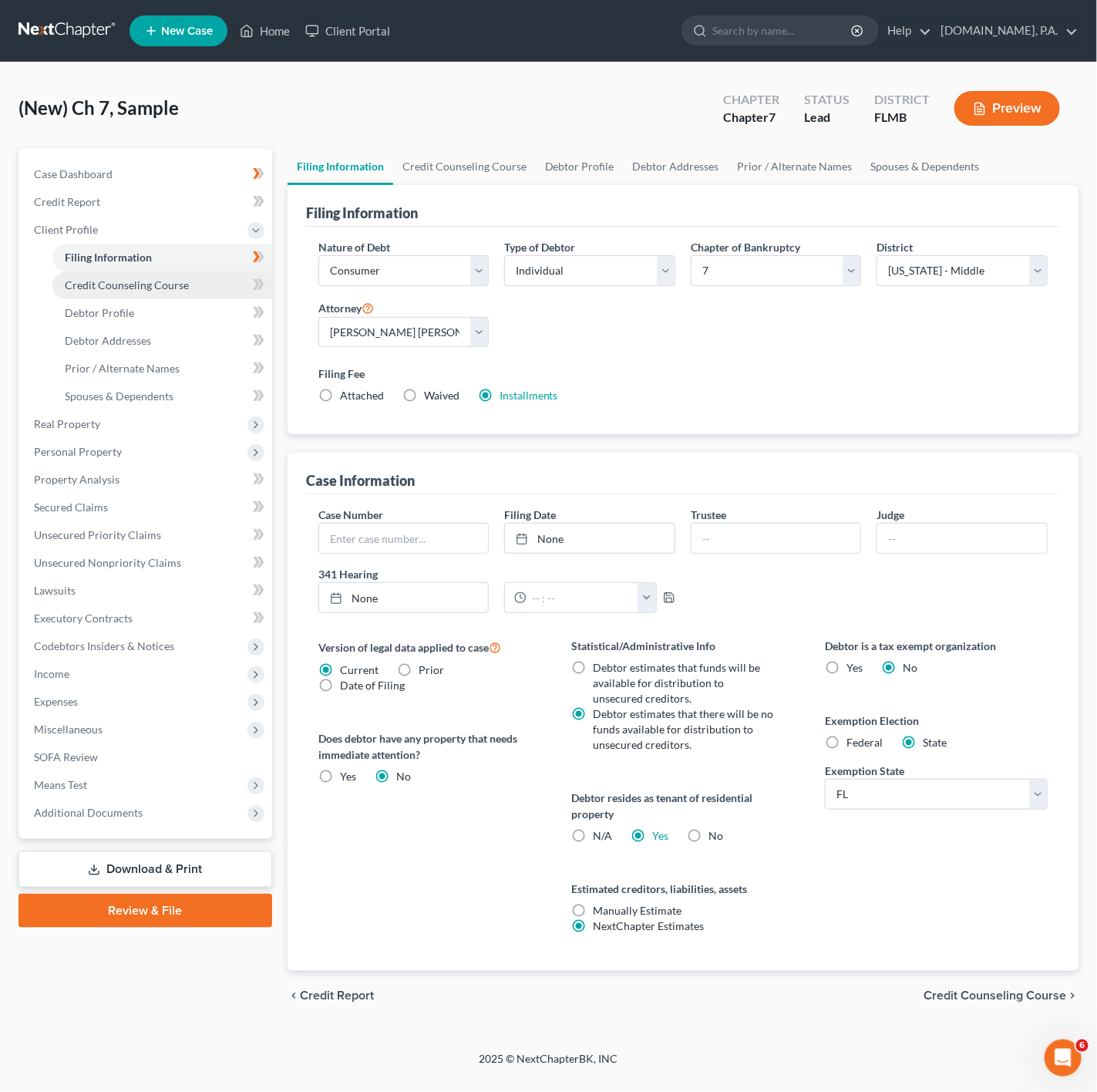
click at [211, 288] on link "Credit Counseling Course" at bounding box center [162, 286] width 220 height 28
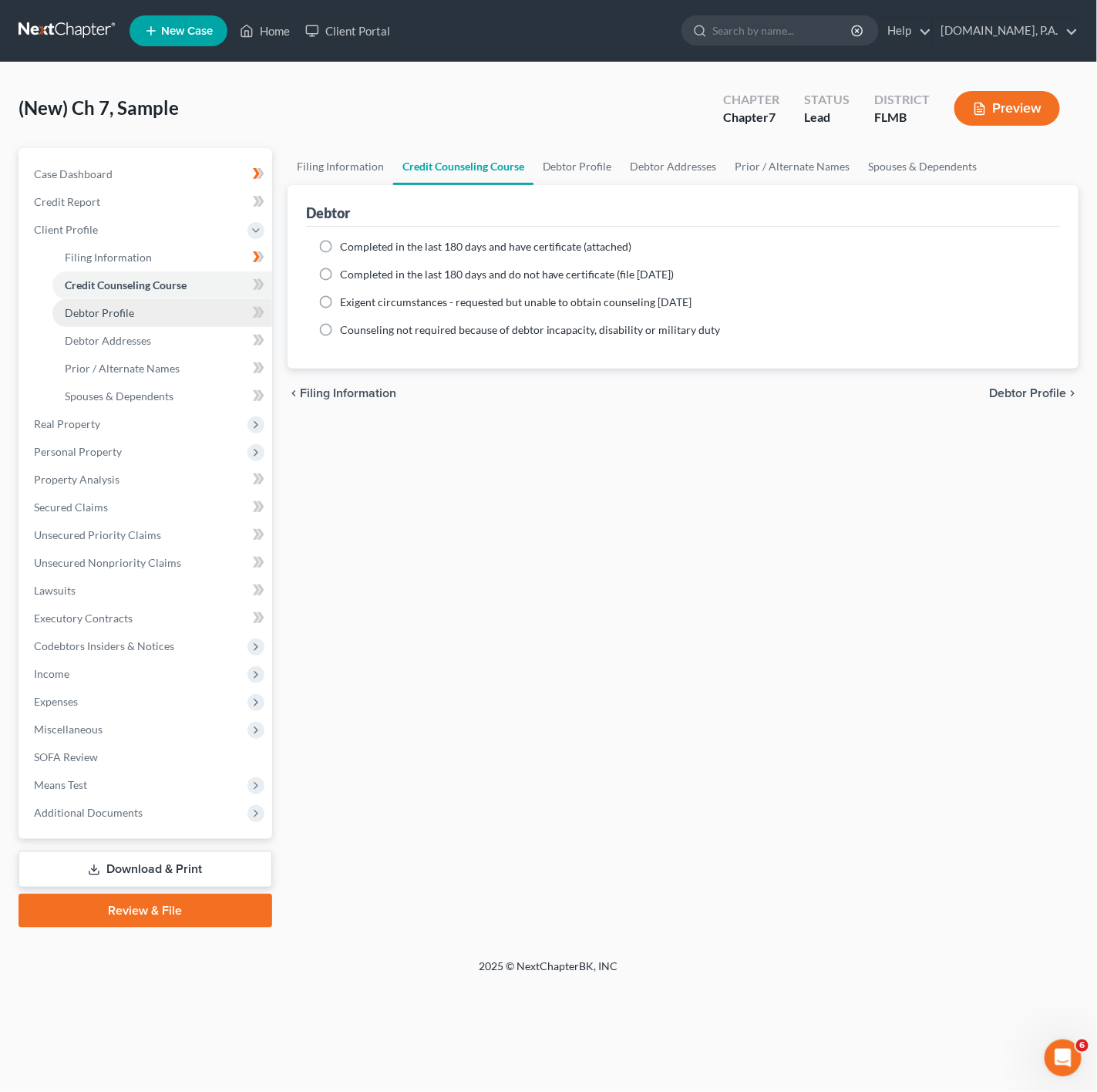
click at [196, 302] on link "Debtor Profile" at bounding box center [162, 313] width 220 height 28
select select "0"
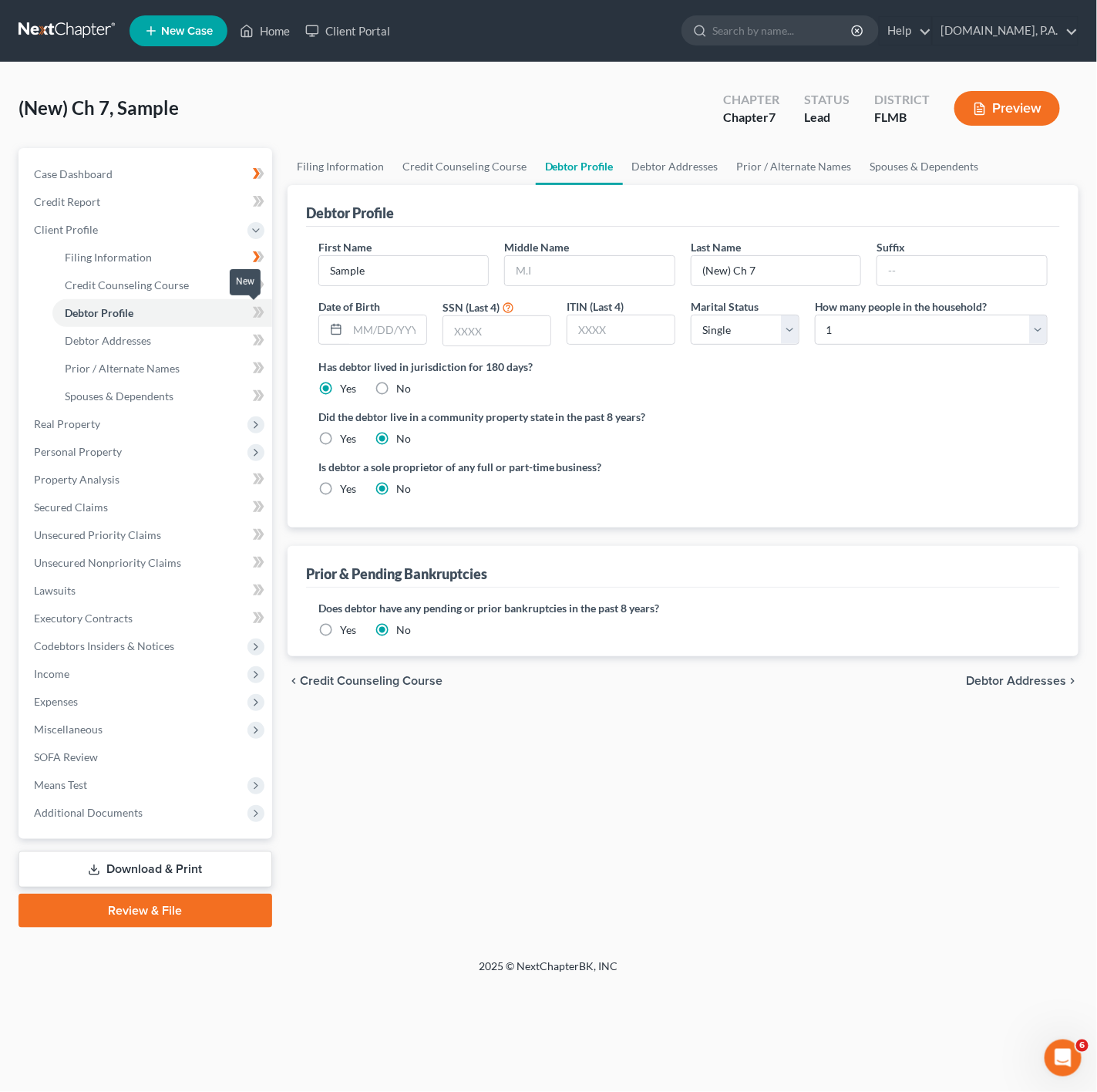
click at [259, 303] on icon at bounding box center [258, 313] width 11 height 19
drag, startPoint x: 433, startPoint y: 260, endPoint x: 323, endPoint y: 258, distance: 110.0
click at [323, 258] on input "Sample" at bounding box center [403, 270] width 169 height 29
paste input "[PERSON_NAME]"
type input "[PERSON_NAME]"
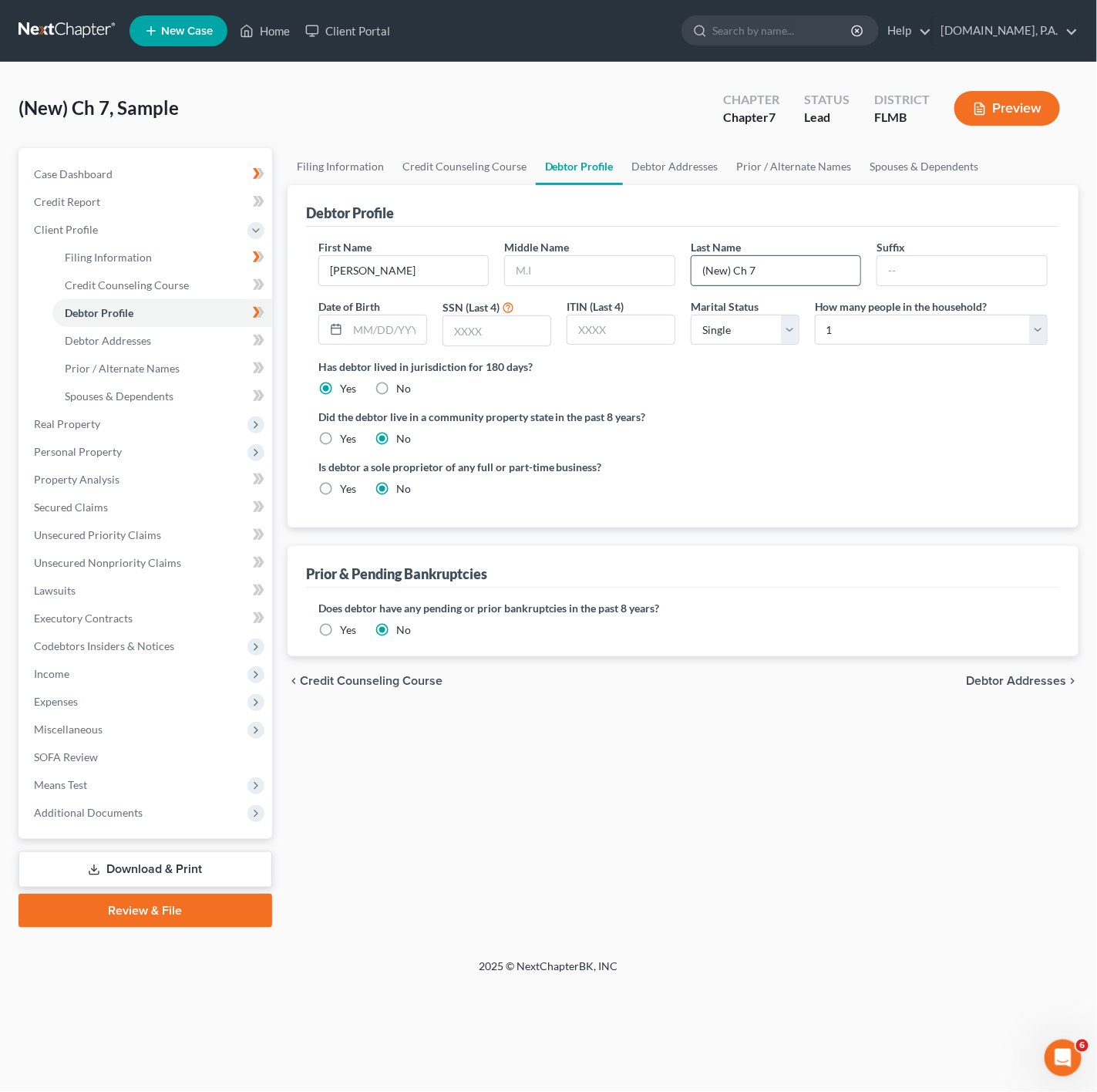
drag, startPoint x: 752, startPoint y: 283, endPoint x: 697, endPoint y: 269, distance: 56.8
click at [697, 269] on input "(New) Ch 7" at bounding box center [776, 270] width 169 height 29
paste input "[PERSON_NAME]"
type input "[PERSON_NAME]"
click at [914, 419] on label "Did the debtor live in a community property state in the past 8 years?" at bounding box center [683, 417] width 730 height 16
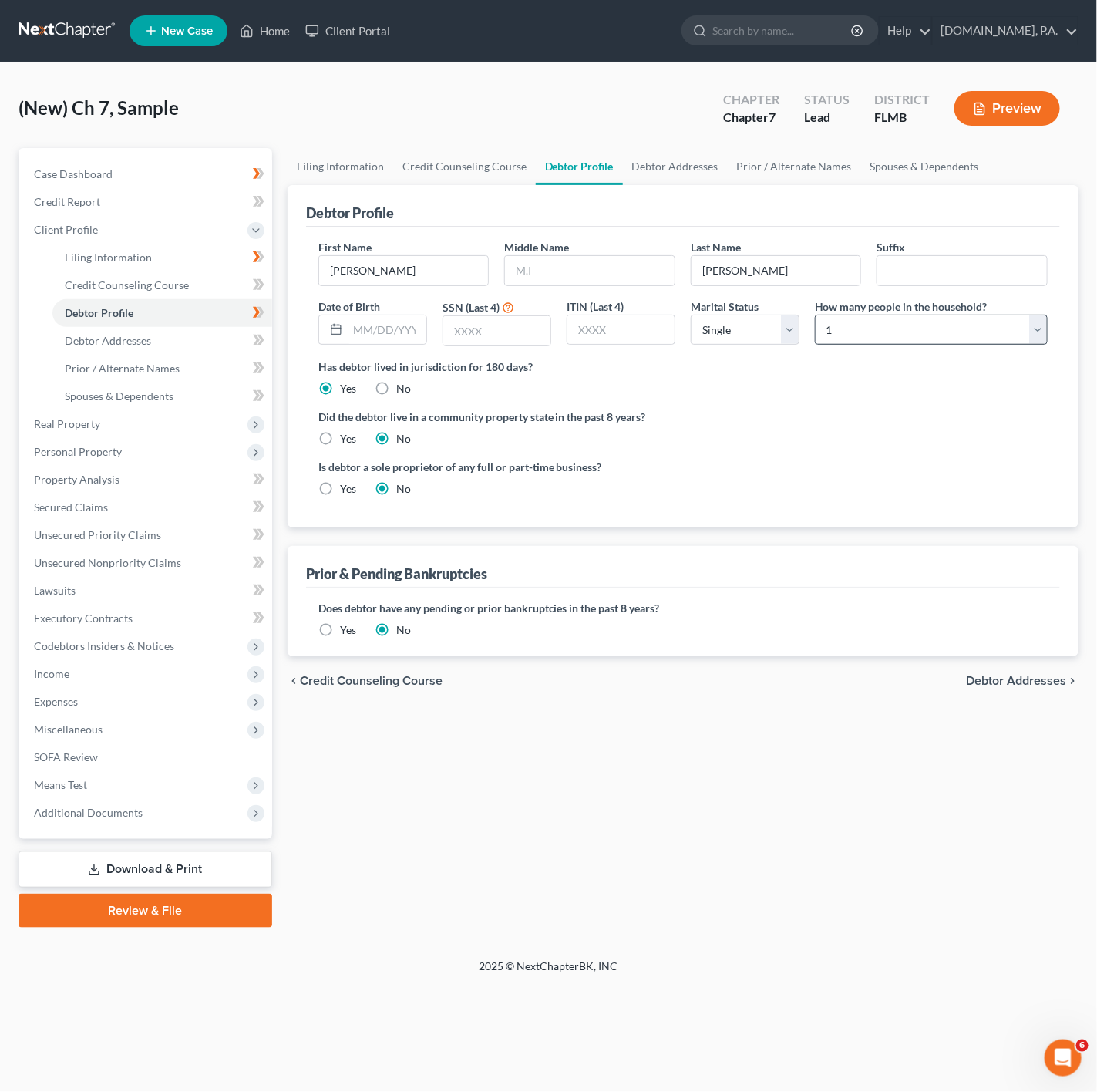
drag, startPoint x: 960, startPoint y: 364, endPoint x: 963, endPoint y: 347, distance: 17.3
click at [960, 363] on label "Has debtor lived in jurisdiction for 180 days?" at bounding box center [683, 367] width 730 height 16
click at [963, 326] on select "Select 1 2 3 4 5 6 7 8 9 10 11 12 13 14 15 16 17 18 19 20" at bounding box center [932, 330] width 233 height 31
select select "5"
click at [816, 316] on select "Select 1 2 3 4 5 6 7 8 9 10 11 12 13 14 15 16 17 18 19 20" at bounding box center [932, 330] width 233 height 31
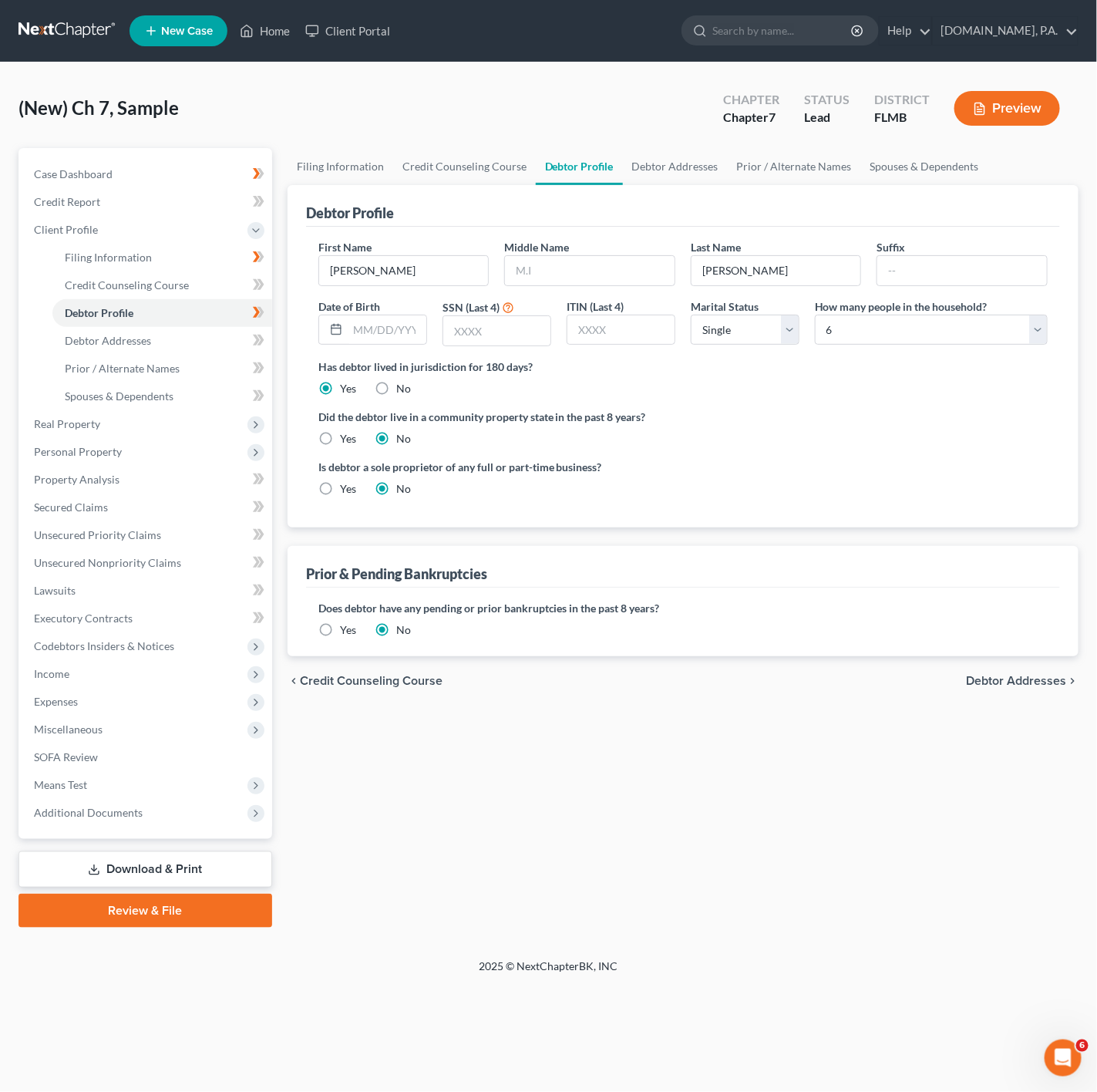
click at [940, 446] on div "Did the debtor live in a community property state in the past 8 years? Yes No" at bounding box center [683, 427] width 730 height 38
click at [748, 326] on select "Select Single Married Separated Divorced Widowed" at bounding box center [745, 330] width 109 height 31
select select "1"
click at [691, 316] on select "Select Single Married Separated Divorced Widowed" at bounding box center [745, 330] width 109 height 31
click at [224, 172] on link "Case Dashboard" at bounding box center [147, 175] width 251 height 28
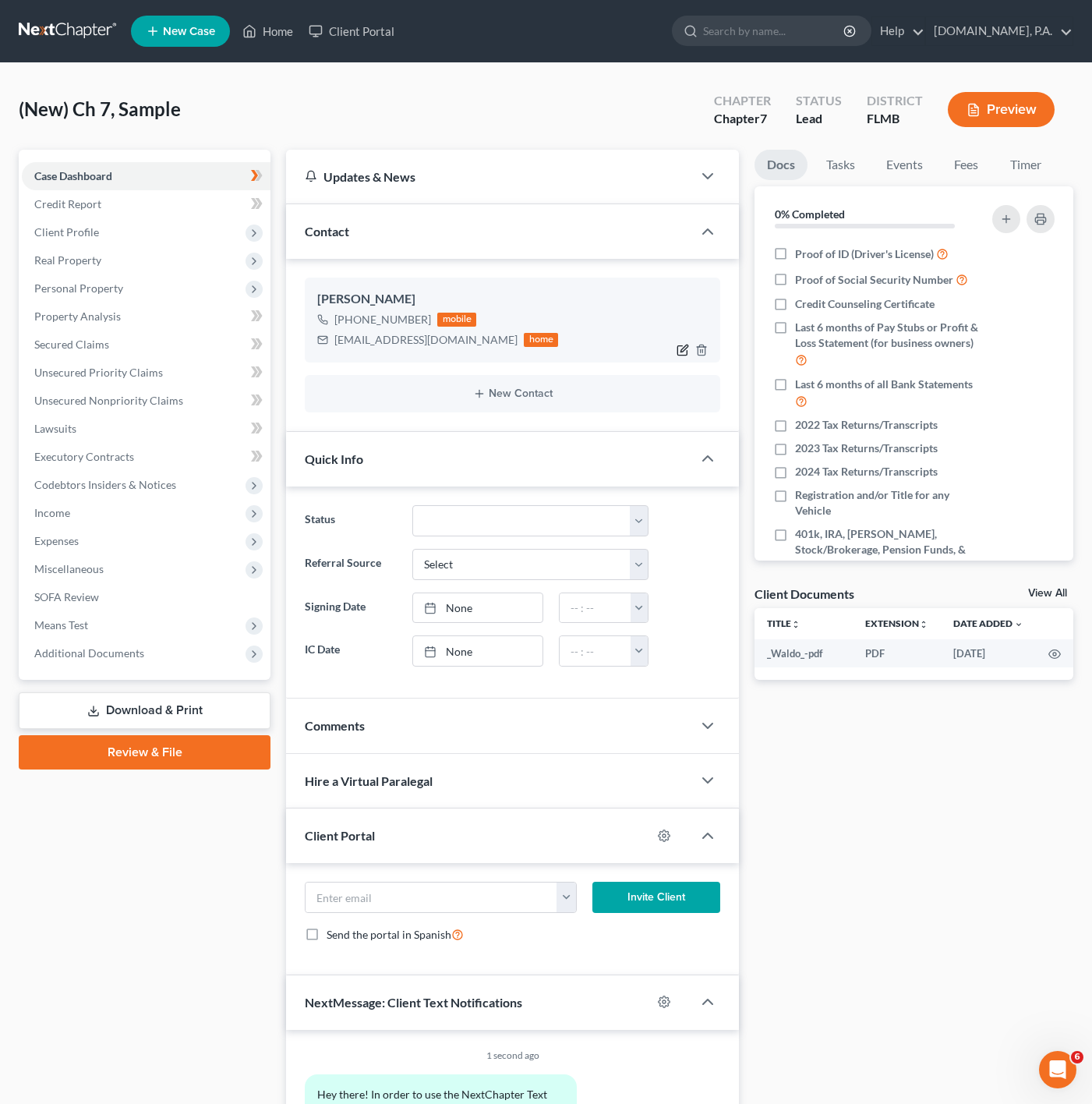
click at [685, 348] on icon "button" at bounding box center [682, 350] width 12 height 12
select select "0"
select select "1"
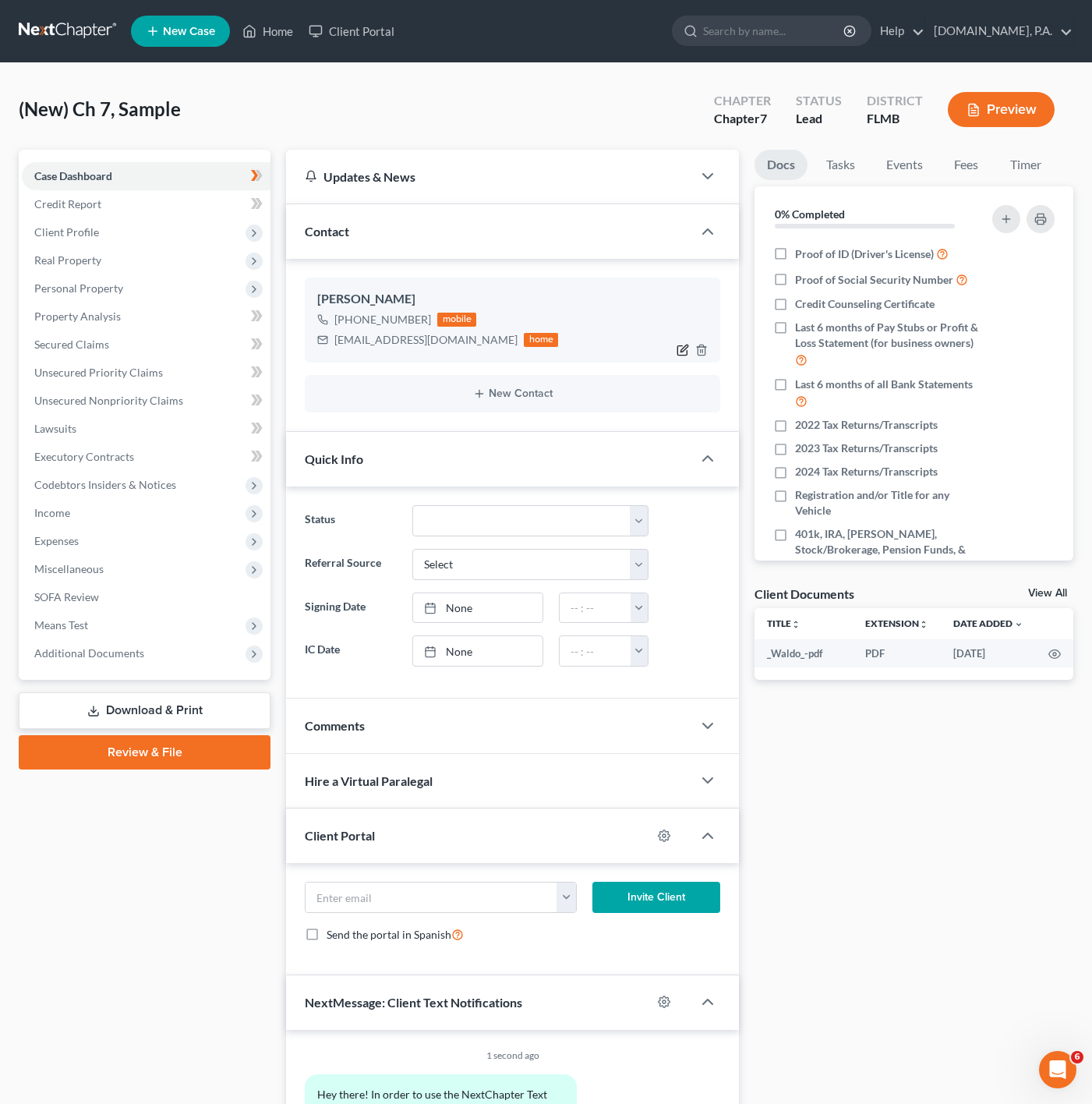
select select "1"
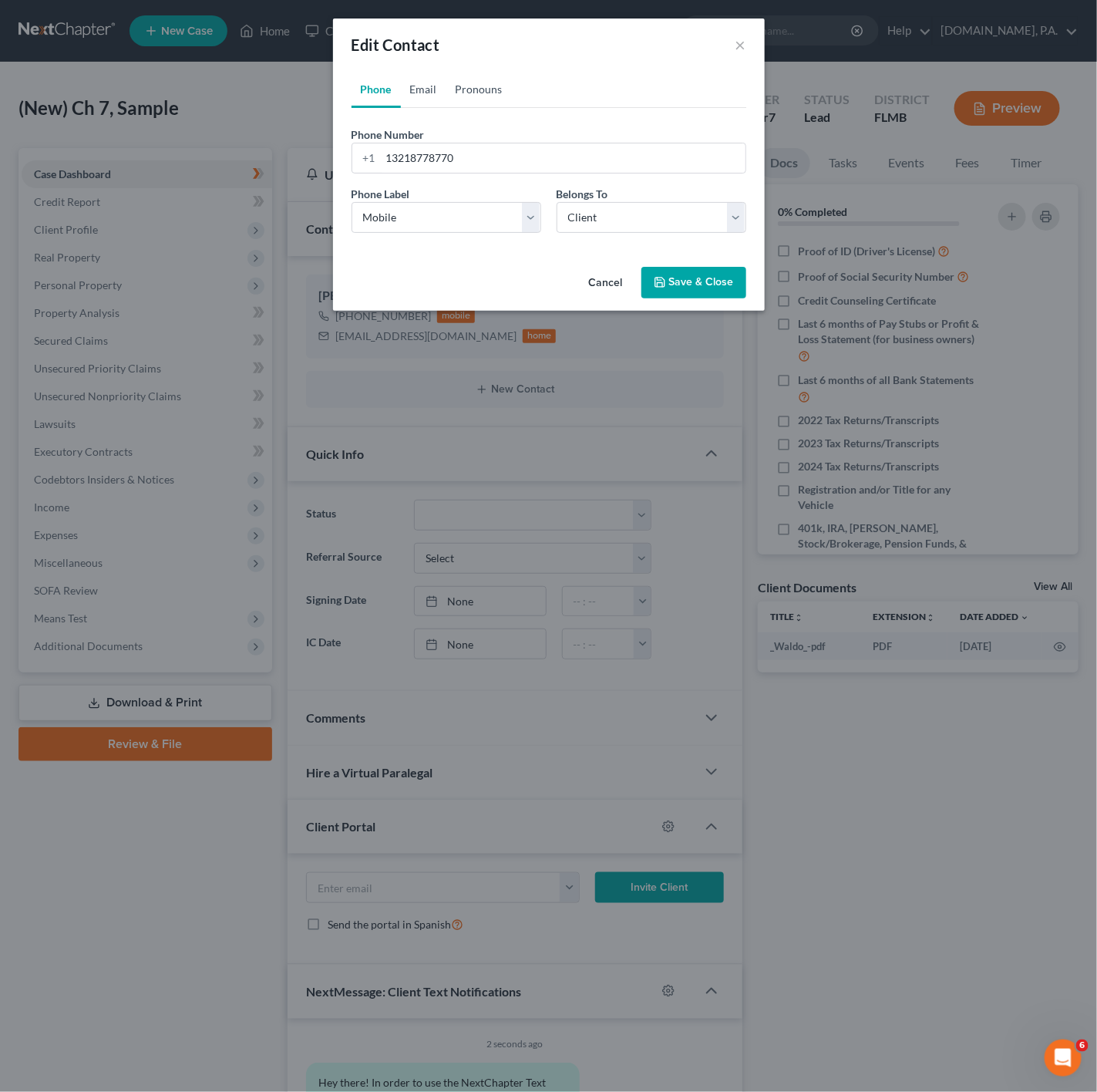
click at [426, 83] on link "Email" at bounding box center [424, 89] width 46 height 37
click at [466, 74] on link "Pronouns" at bounding box center [479, 89] width 66 height 37
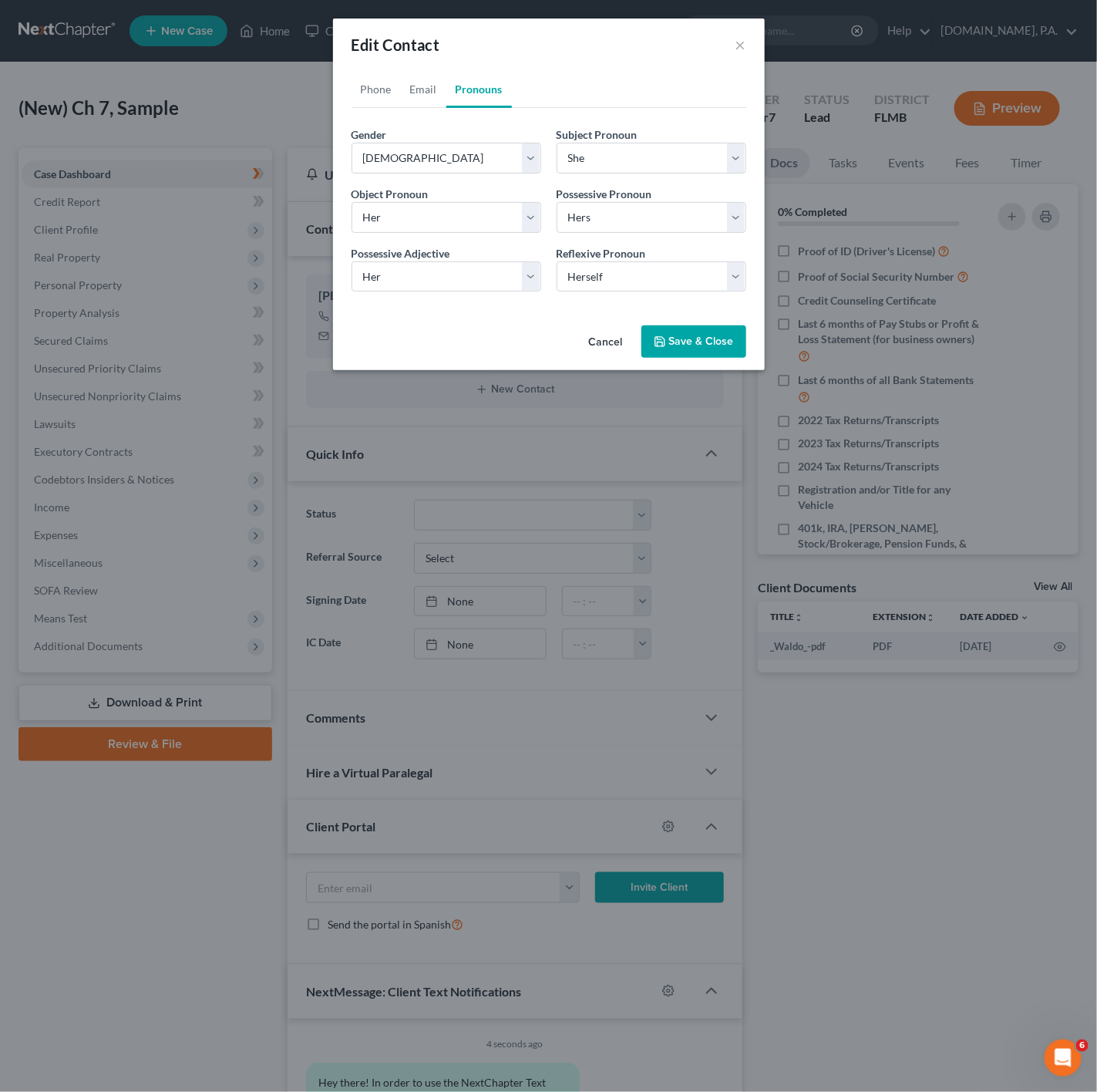
click at [435, 141] on div "Gender * Select [DEMOGRAPHIC_DATA] [DEMOGRAPHIC_DATA] [DEMOGRAPHIC_DATA] More T…" at bounding box center [446, 150] width 205 height 47
click at [435, 153] on select "Select [DEMOGRAPHIC_DATA] [DEMOGRAPHIC_DATA] [DEMOGRAPHIC_DATA] More Than One P…" at bounding box center [446, 158] width 189 height 31
select select "0"
click at [352, 143] on select "Select [DEMOGRAPHIC_DATA] [DEMOGRAPHIC_DATA] [DEMOGRAPHIC_DATA] More Than One P…" at bounding box center [446, 158] width 189 height 31
select select "0"
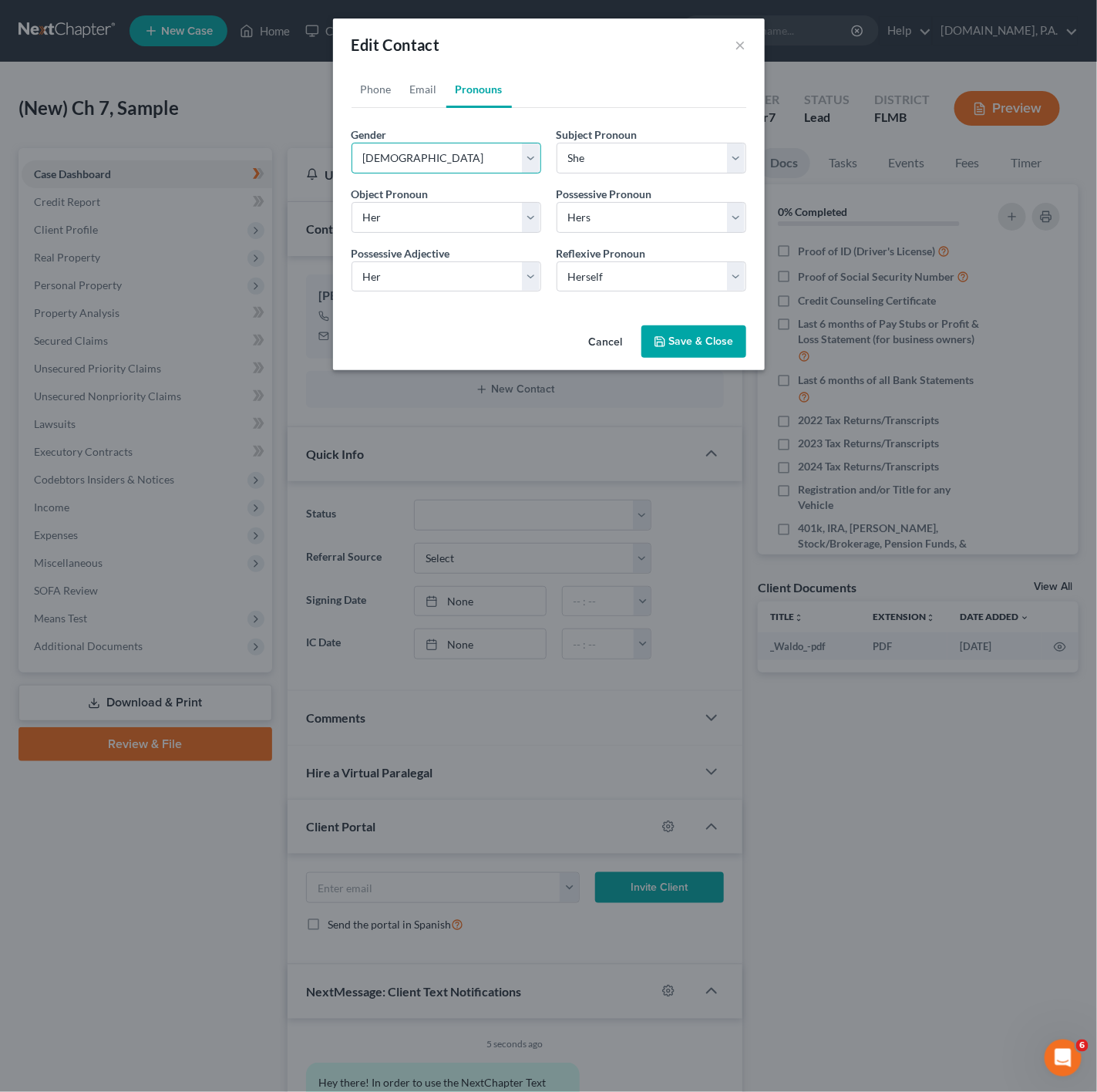
select select "0"
click at [726, 353] on button "Save & Close" at bounding box center [695, 341] width 105 height 32
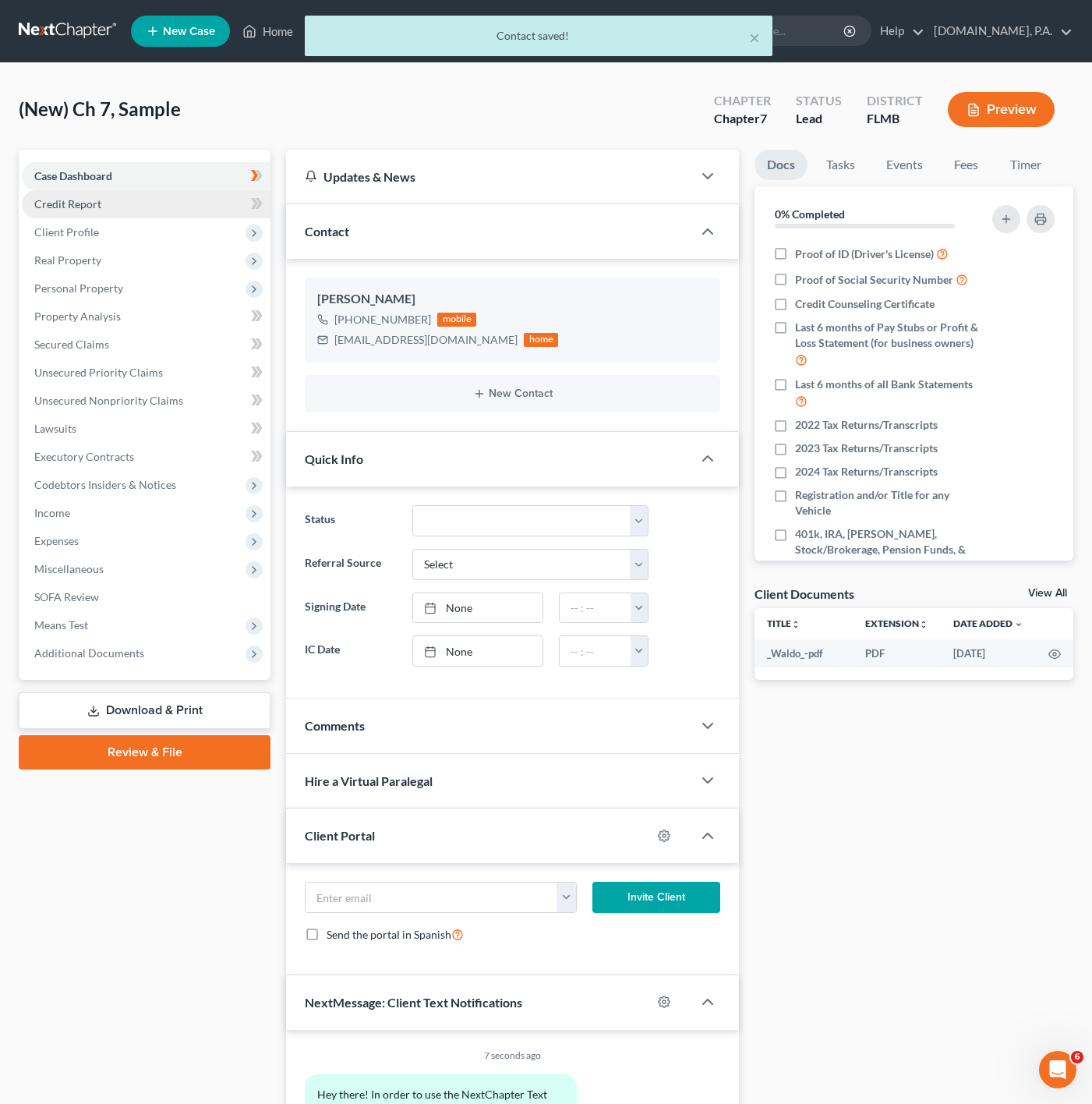
click at [227, 210] on link "Credit Report" at bounding box center [146, 205] width 249 height 28
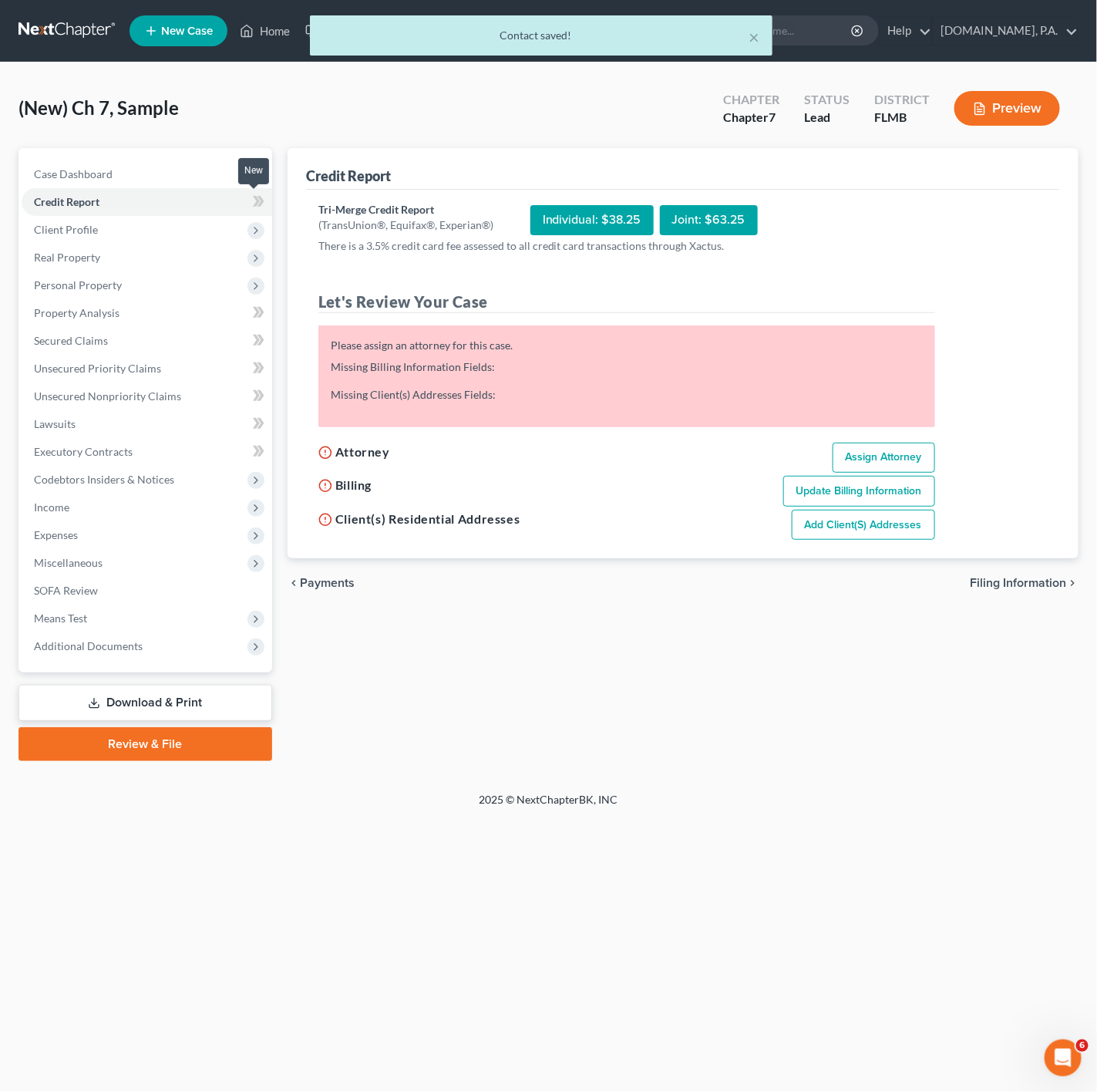
click at [257, 202] on icon at bounding box center [256, 201] width 7 height 11
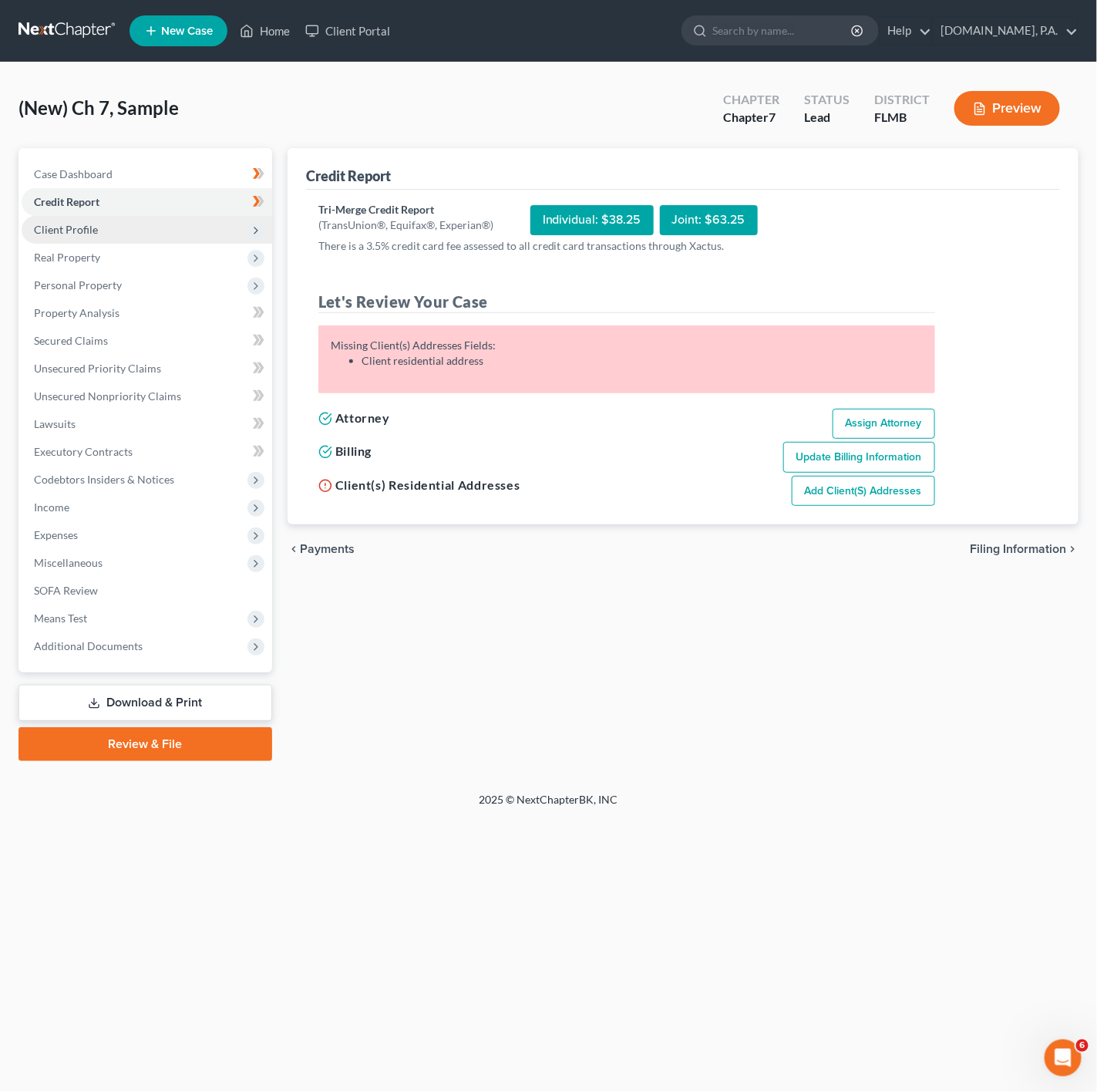
click at [236, 218] on span "Client Profile" at bounding box center [147, 230] width 251 height 28
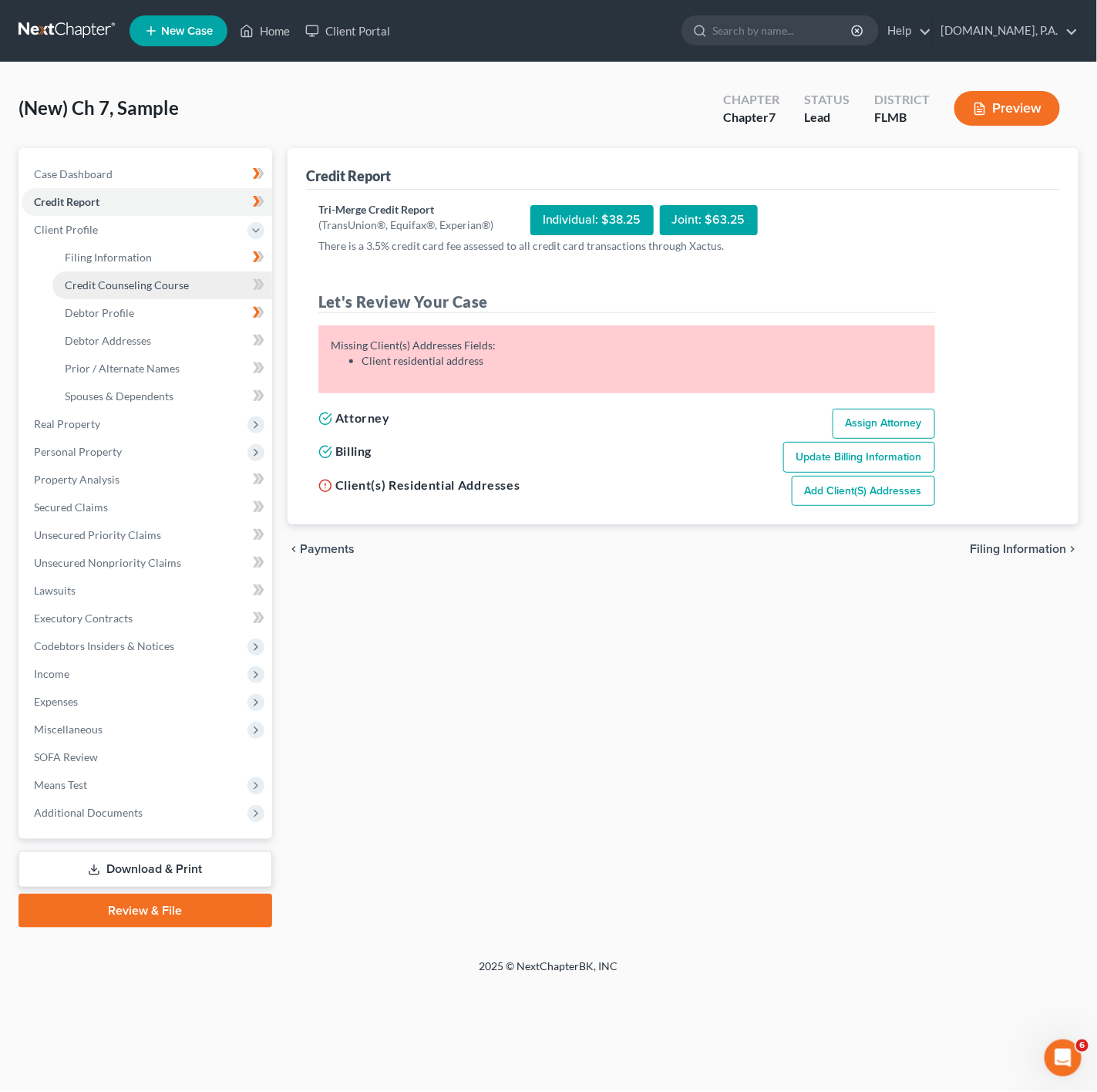
click at [197, 273] on link "Credit Counseling Course" at bounding box center [162, 286] width 220 height 28
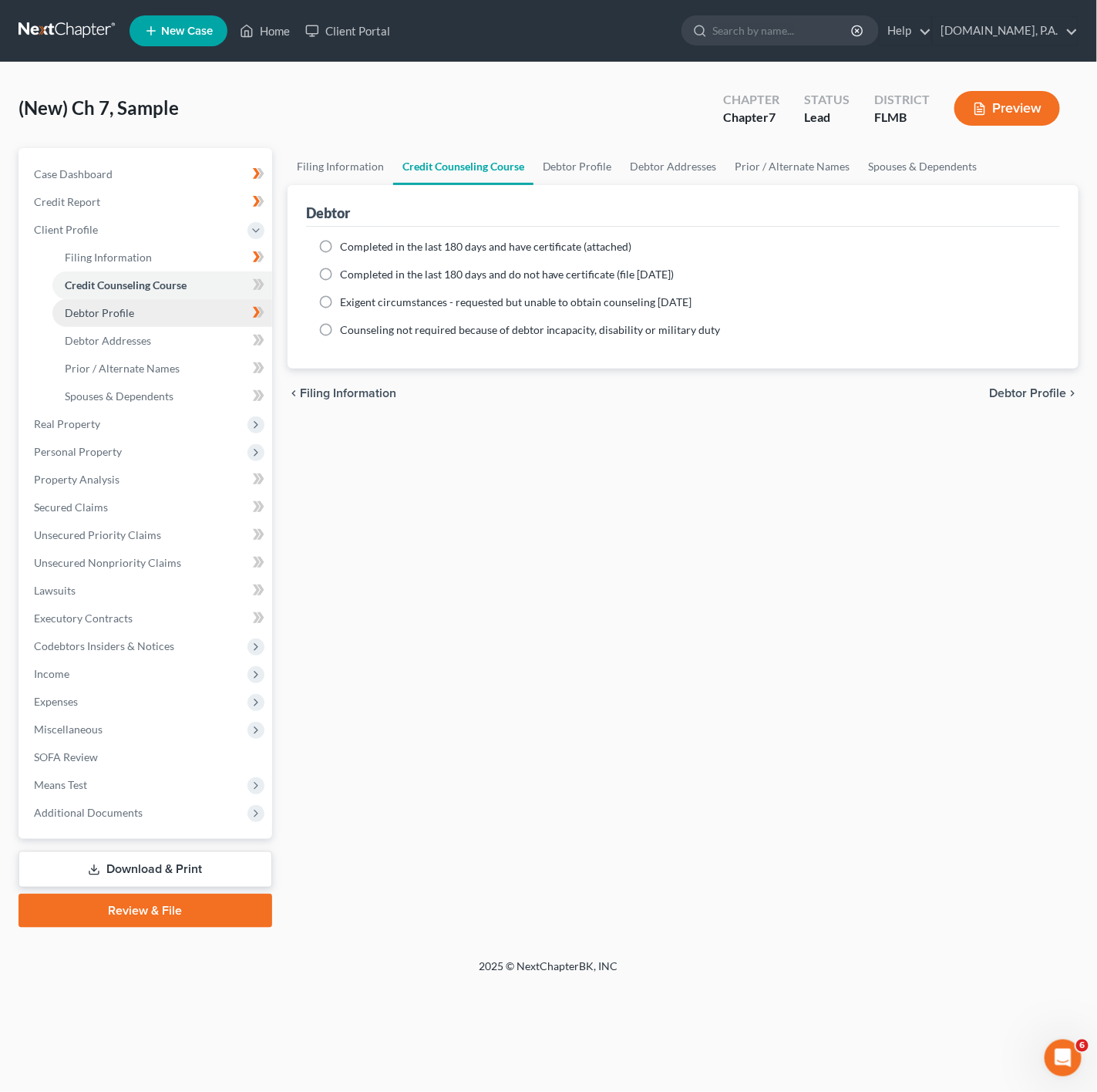
click at [220, 315] on link "Debtor Profile" at bounding box center [162, 313] width 220 height 28
select select "1"
select select "5"
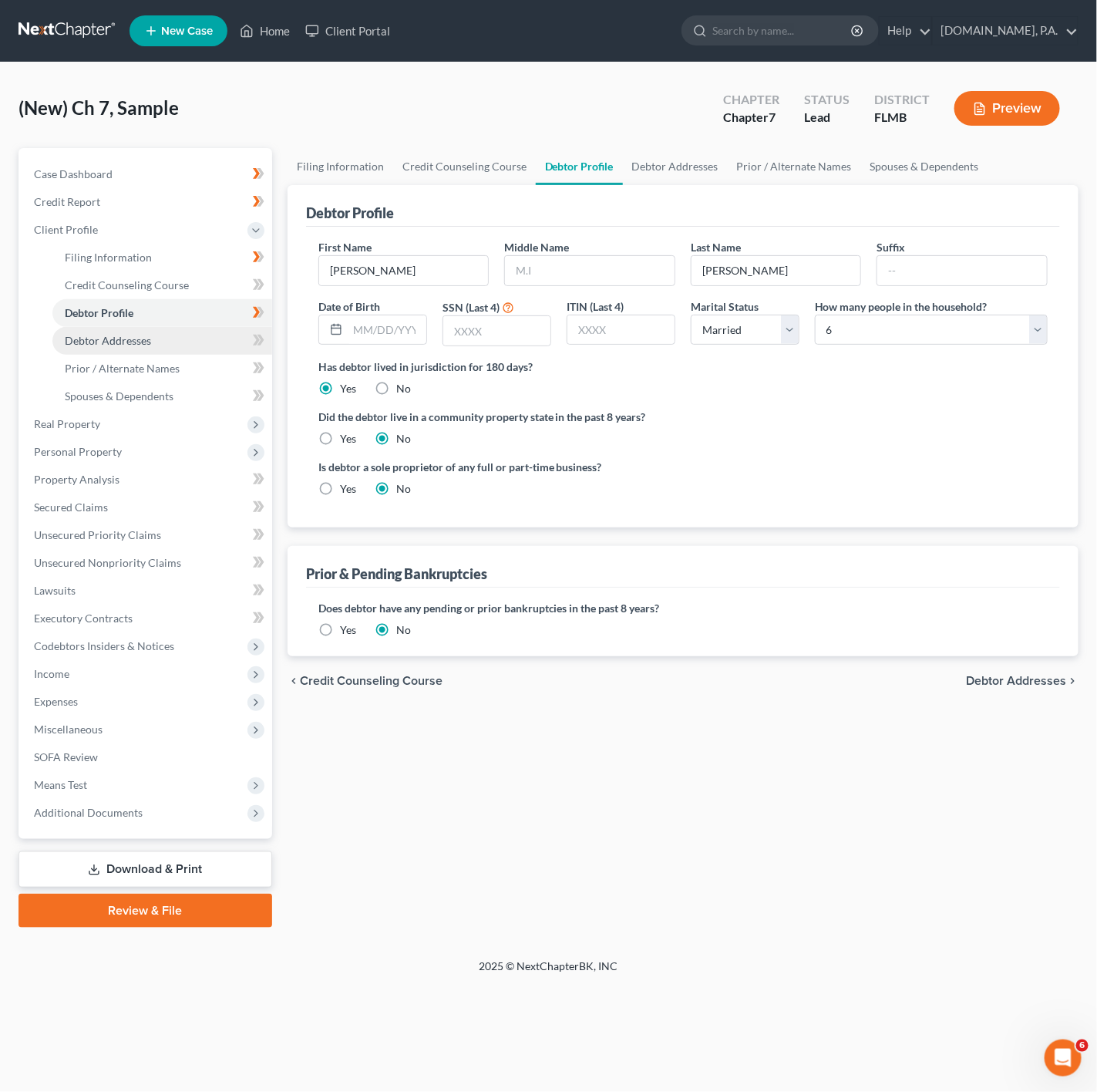
click at [229, 327] on ul "Filing Information Credit Counseling Course Debtor Profile Debtor Addresses" at bounding box center [147, 327] width 251 height 167
click at [232, 329] on link "Debtor Addresses" at bounding box center [162, 341] width 220 height 28
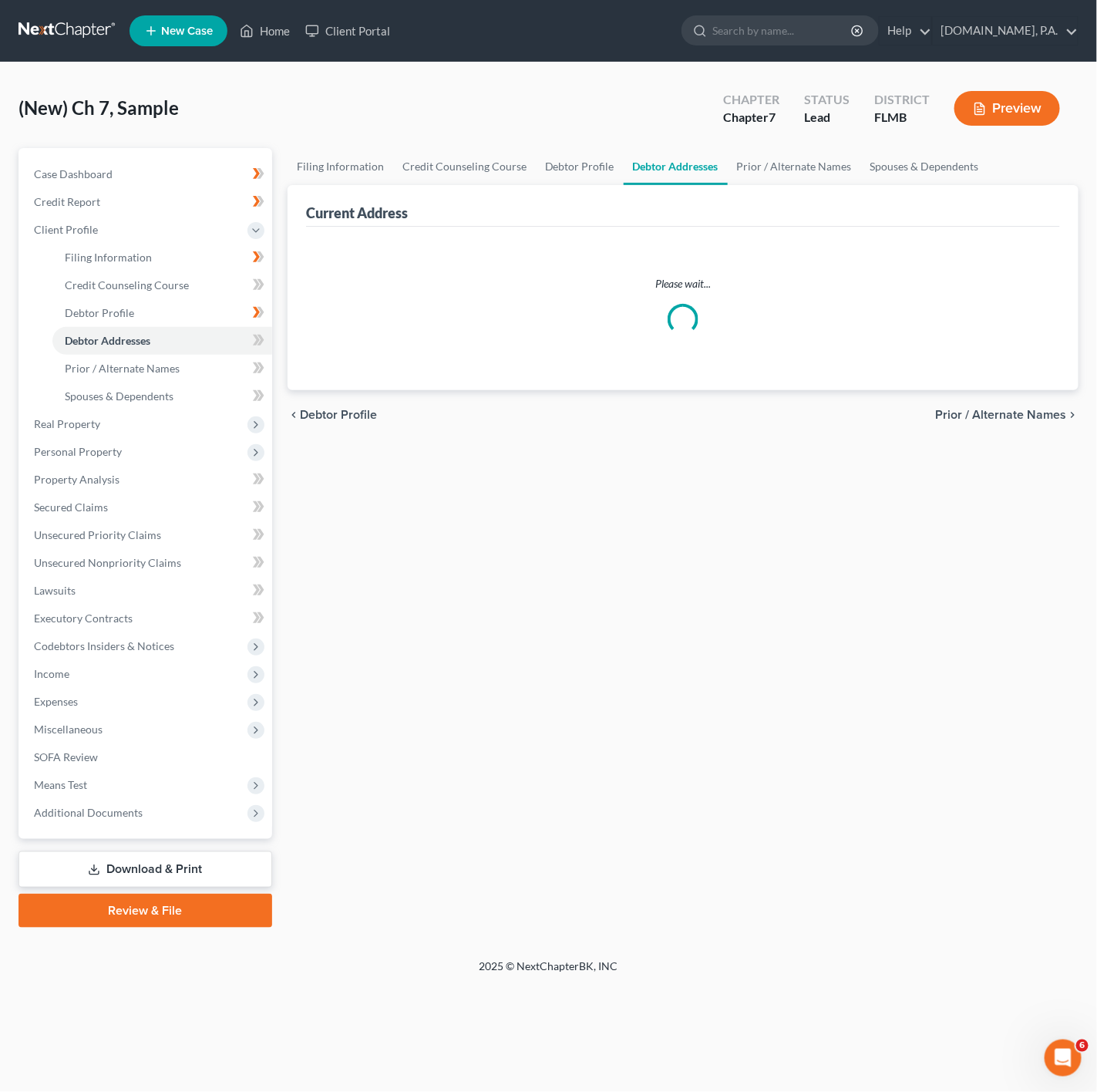
select select "0"
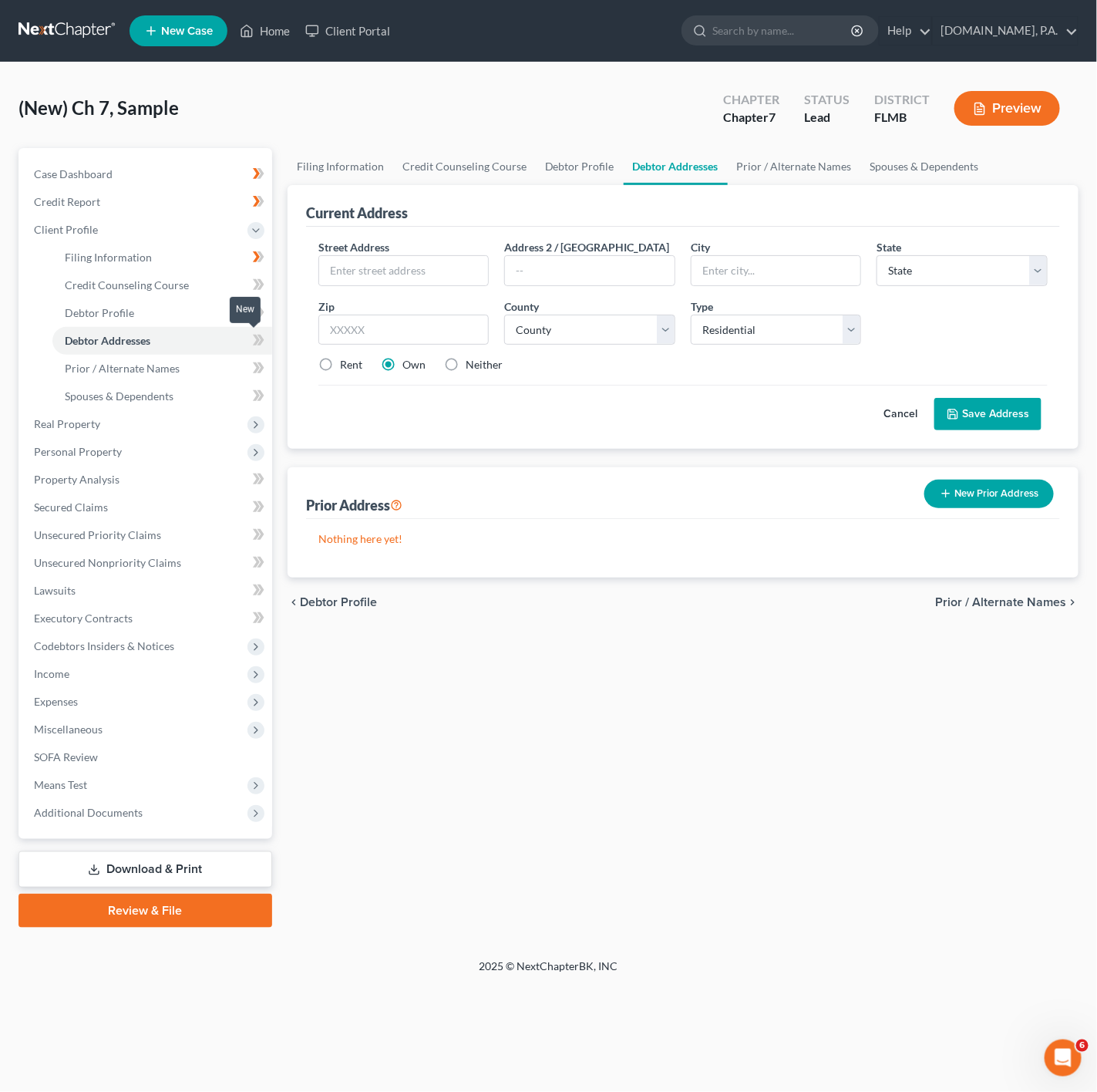
click at [248, 334] on span at bounding box center [259, 342] width 27 height 23
click at [407, 266] on input "text" at bounding box center [403, 270] width 169 height 29
paste input "1595 stargazer ter"
click at [361, 274] on input "1595 stargazer ter" at bounding box center [403, 270] width 169 height 29
click at [407, 271] on input "1595 Stargazer ter" at bounding box center [403, 270] width 169 height 29
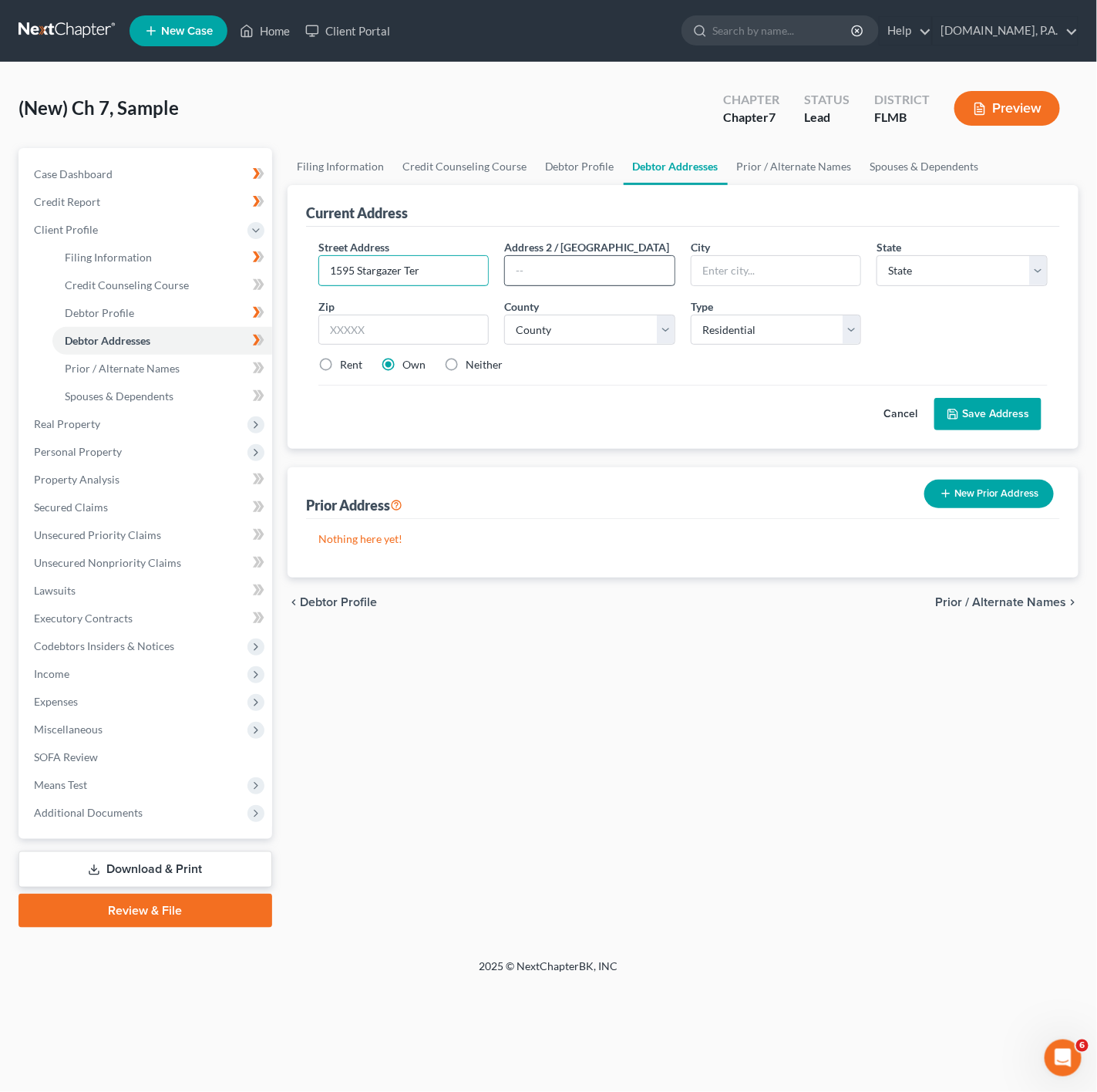
type input "1595 Stargazer Ter"
click at [544, 272] on input "text" at bounding box center [589, 270] width 169 height 29
click at [356, 316] on input "text" at bounding box center [403, 330] width 171 height 31
type input "32770"
click at [935, 398] on button "Save Address" at bounding box center [988, 414] width 107 height 32
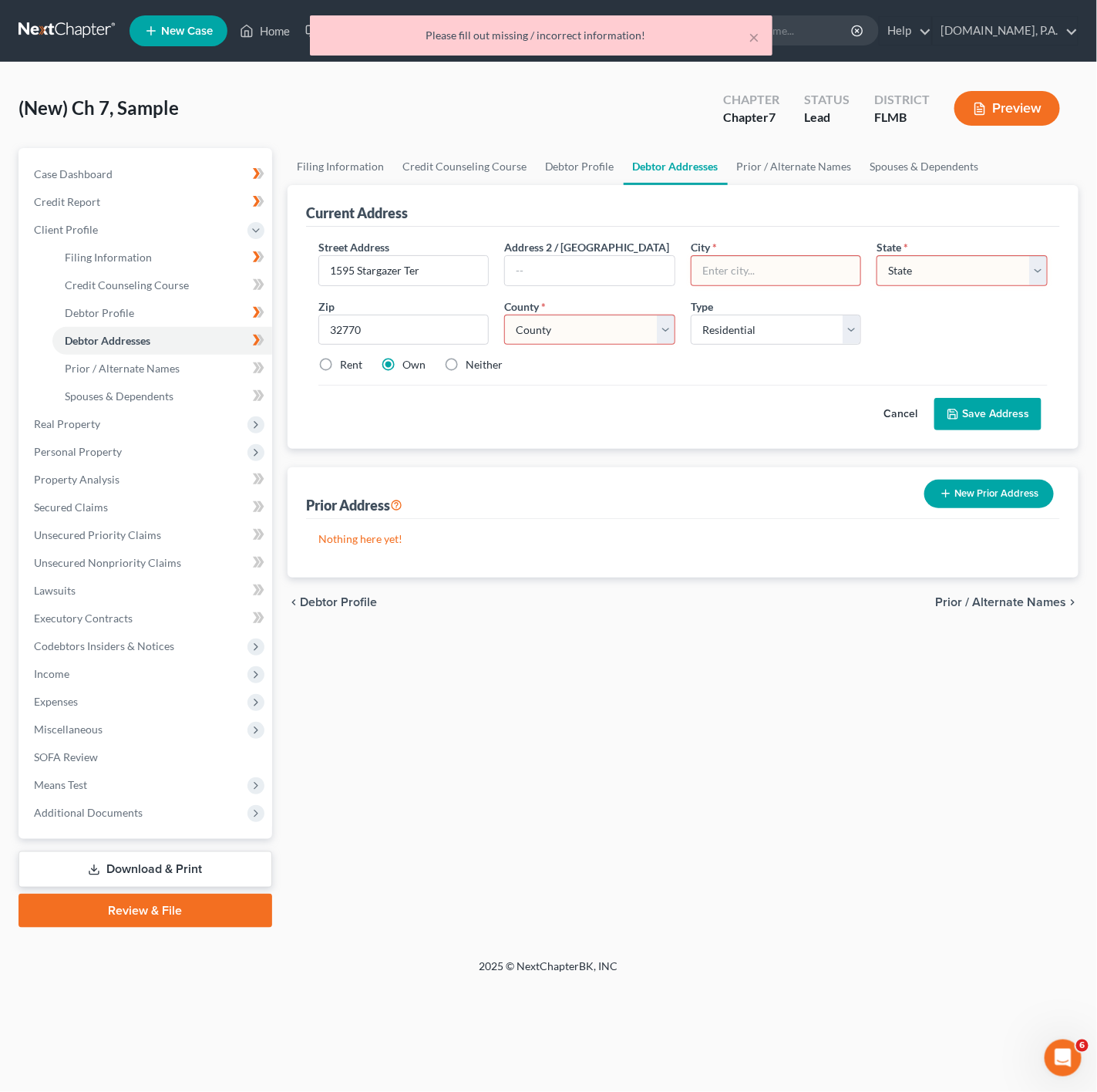
click at [567, 412] on div "Cancel Save Address" at bounding box center [683, 408] width 730 height 46
click at [885, 377] on div "Street Address * 1595 Stargazer Ter Address 2 / [GEOGRAPHIC_DATA] * State * Sta…" at bounding box center [683, 312] width 745 height 146
click at [928, 275] on select "State [US_STATE] AK AR AZ CA CO CT DE DC [GEOGRAPHIC_DATA] [GEOGRAPHIC_DATA] GU…" at bounding box center [962, 270] width 171 height 31
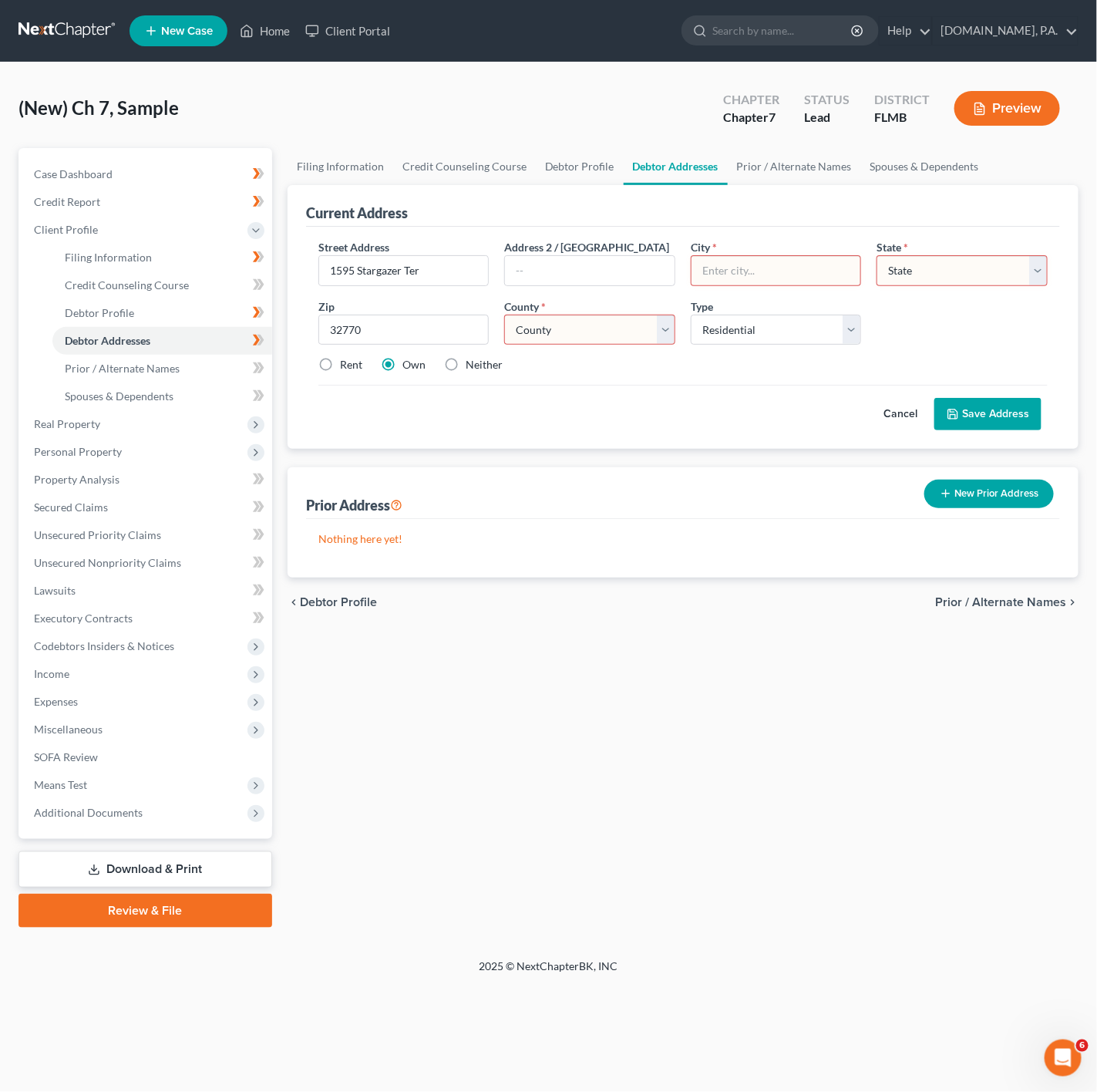
select select "9"
click at [877, 255] on select "State [US_STATE] AK AR AZ CA CO CT DE DC [GEOGRAPHIC_DATA] [GEOGRAPHIC_DATA] GU…" at bounding box center [962, 270] width 171 height 31
click at [822, 294] on div "Street Address * 1595 Stargazer Ter Address 2 / [GEOGRAPHIC_DATA] * State * Sta…" at bounding box center [683, 312] width 745 height 146
click at [808, 271] on input "text" at bounding box center [776, 270] width 169 height 29
type input "s"
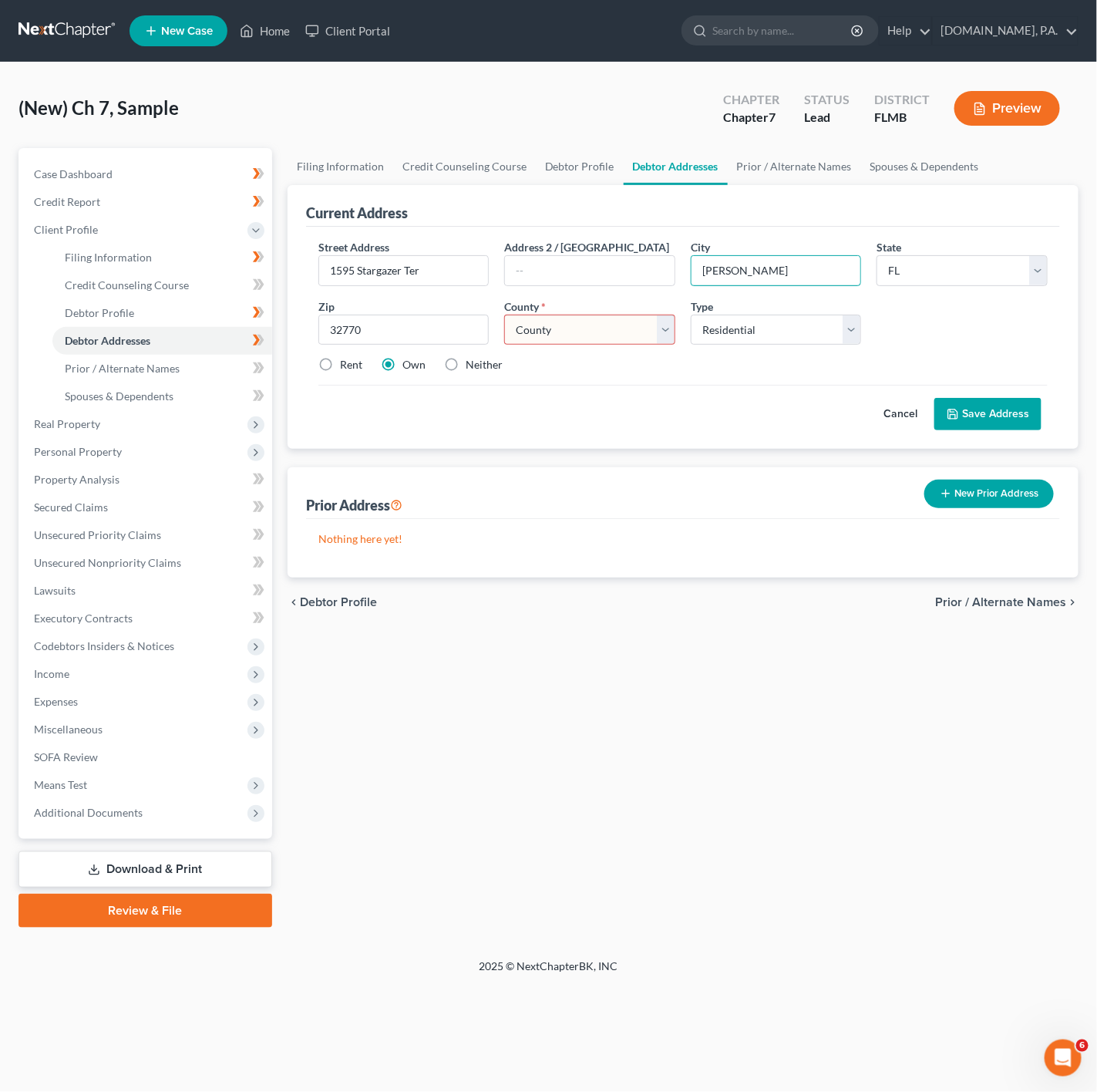
type input "[PERSON_NAME]"
click at [588, 336] on select "County [GEOGRAPHIC_DATA] [GEOGRAPHIC_DATA] [GEOGRAPHIC_DATA] [GEOGRAPHIC_DATA] …" at bounding box center [589, 330] width 171 height 31
select select "56"
click at [504, 316] on select "County [GEOGRAPHIC_DATA] [GEOGRAPHIC_DATA] [GEOGRAPHIC_DATA] [GEOGRAPHIC_DATA] …" at bounding box center [589, 330] width 171 height 31
click at [979, 407] on button "Save Address" at bounding box center [988, 414] width 107 height 32
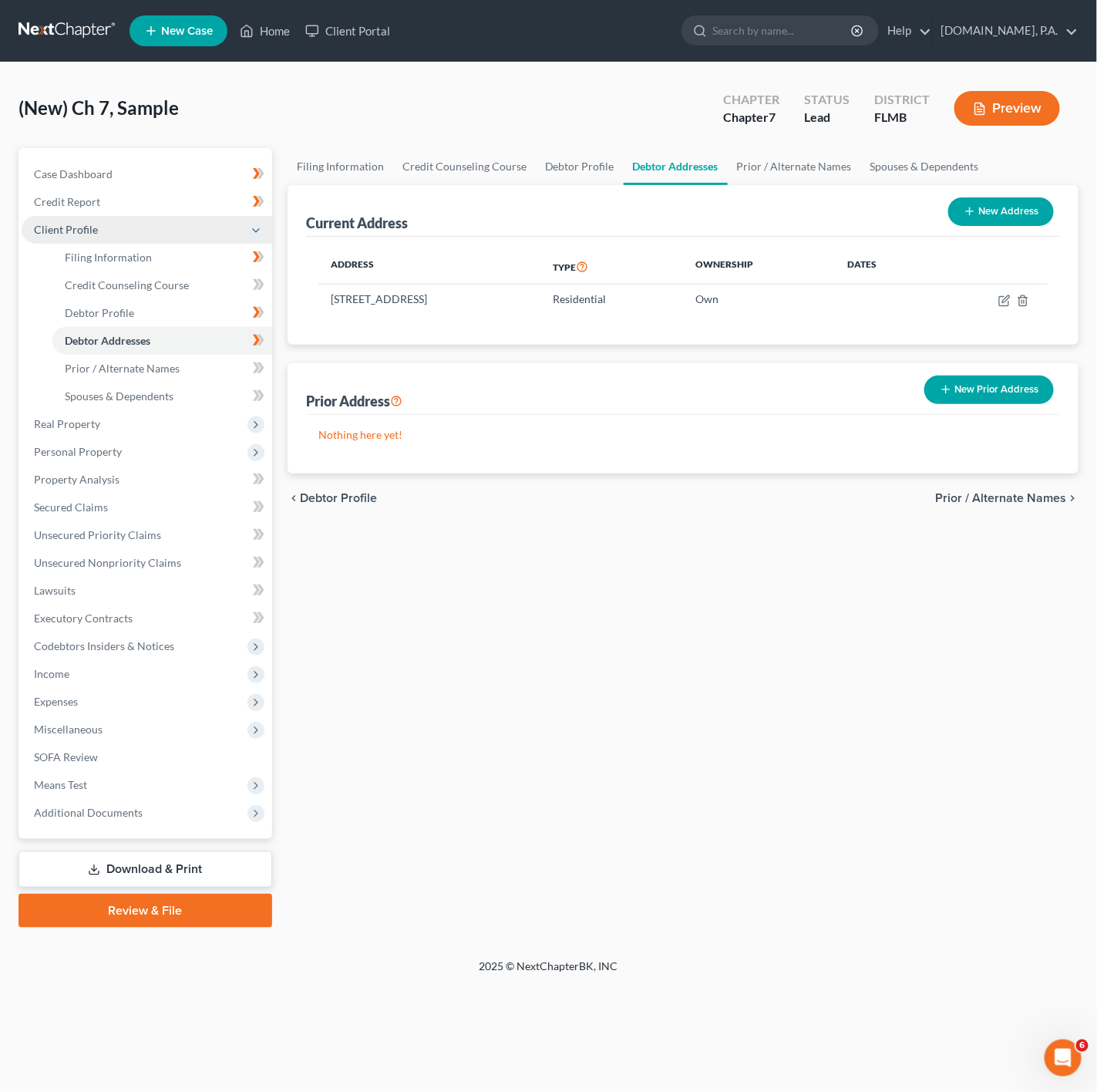
click at [230, 232] on span "Client Profile" at bounding box center [147, 230] width 251 height 28
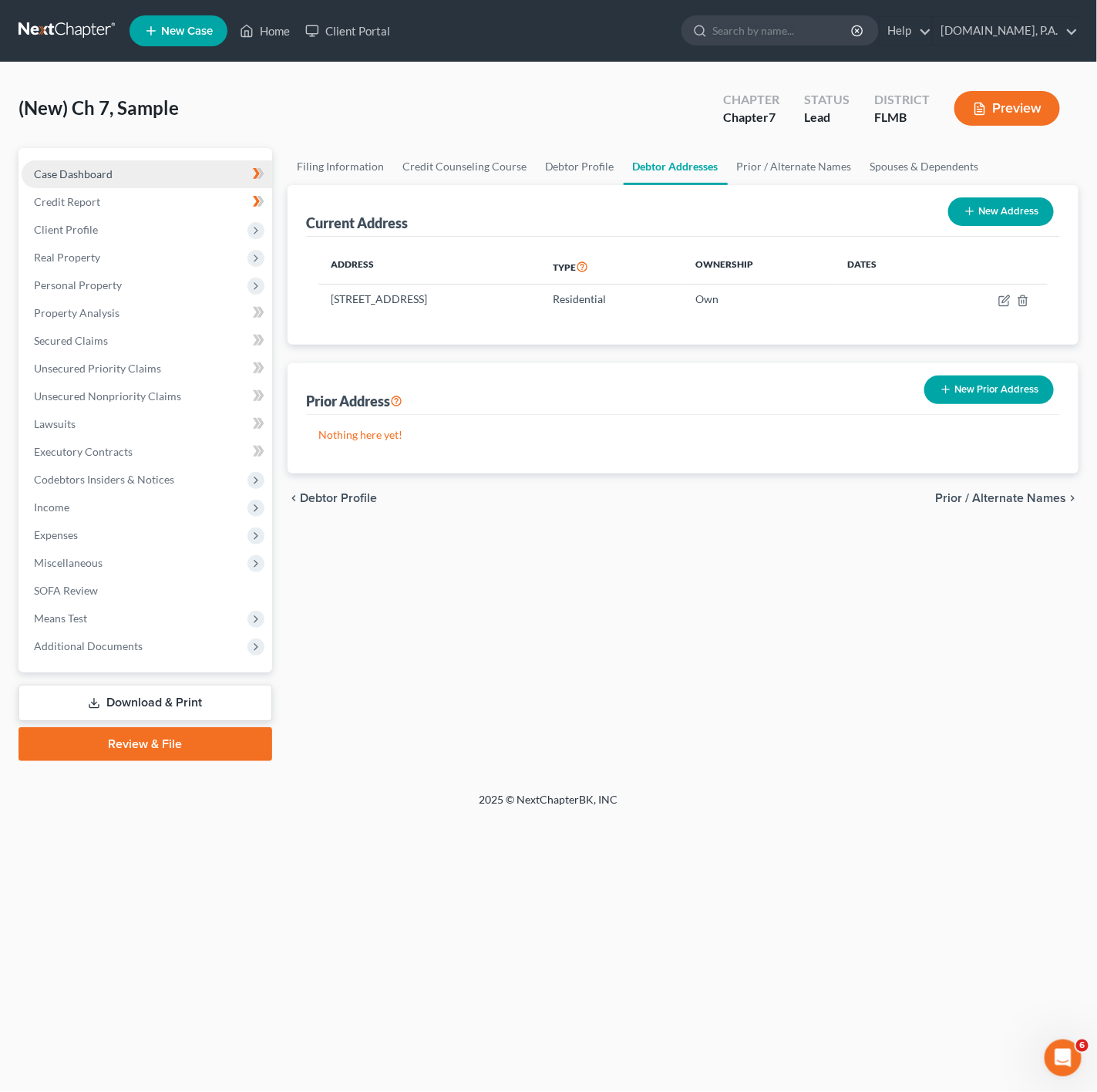
click at [225, 178] on link "Case Dashboard" at bounding box center [147, 175] width 251 height 28
select select "4"
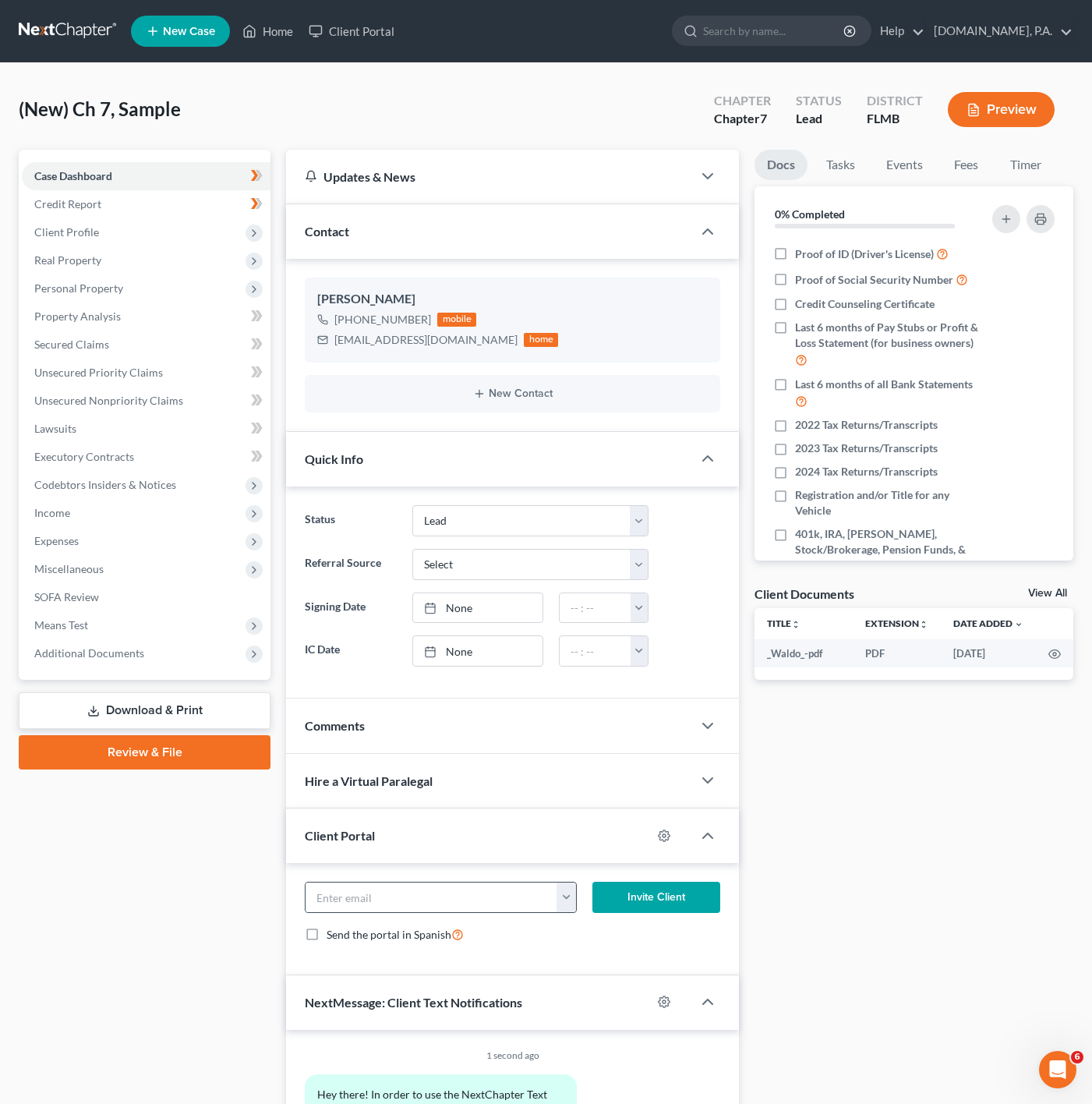
click at [564, 908] on button "button" at bounding box center [566, 897] width 19 height 29
click at [604, 932] on link "[EMAIL_ADDRESS][DOMAIN_NAME]" at bounding box center [662, 932] width 213 height 27
type input "[EMAIL_ADDRESS][DOMAIN_NAME]"
click at [682, 911] on button "Invite Client" at bounding box center [656, 897] width 128 height 31
